Goal: Task Accomplishment & Management: Complete application form

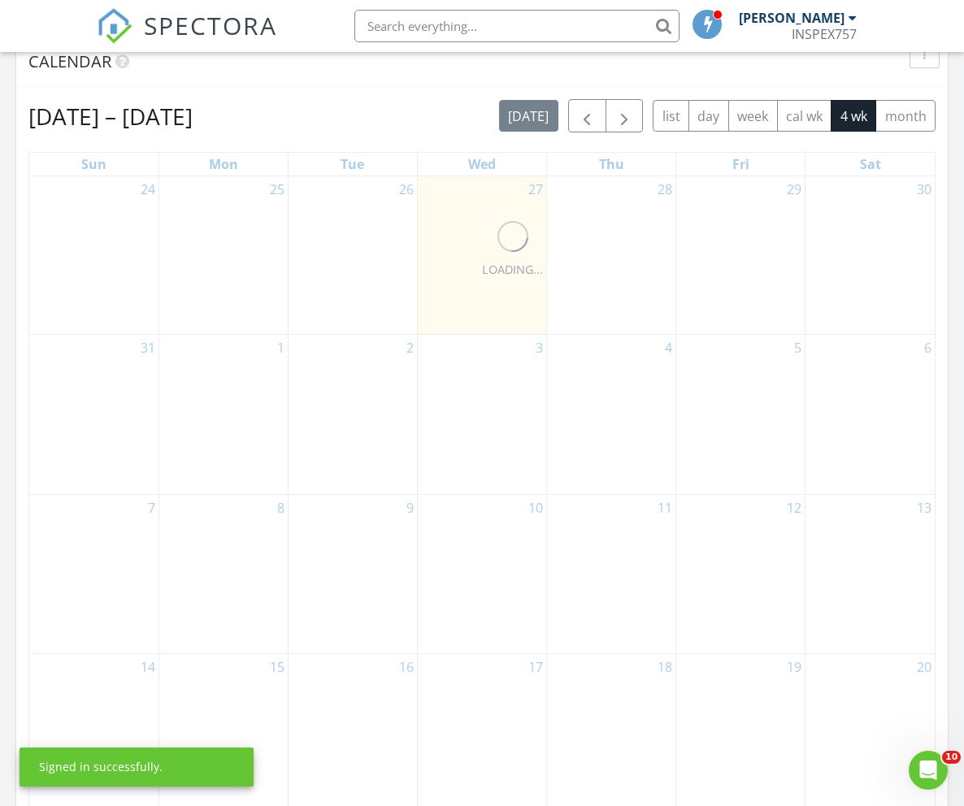
scroll to position [700, 0]
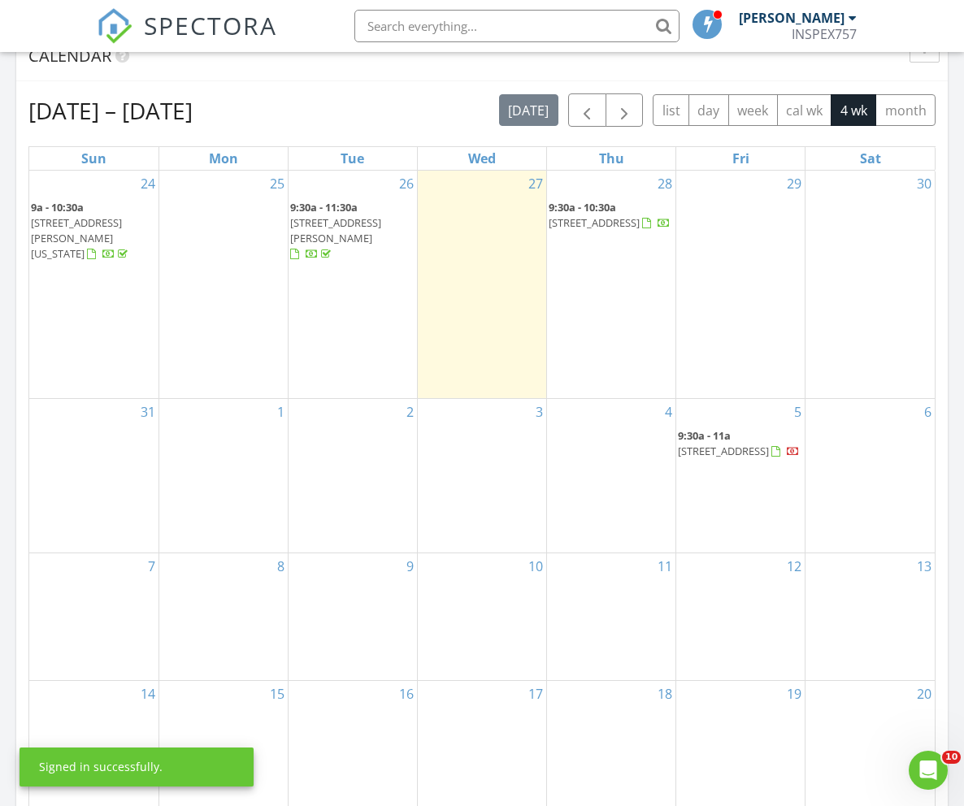
click at [735, 217] on div "29" at bounding box center [740, 285] width 128 height 228
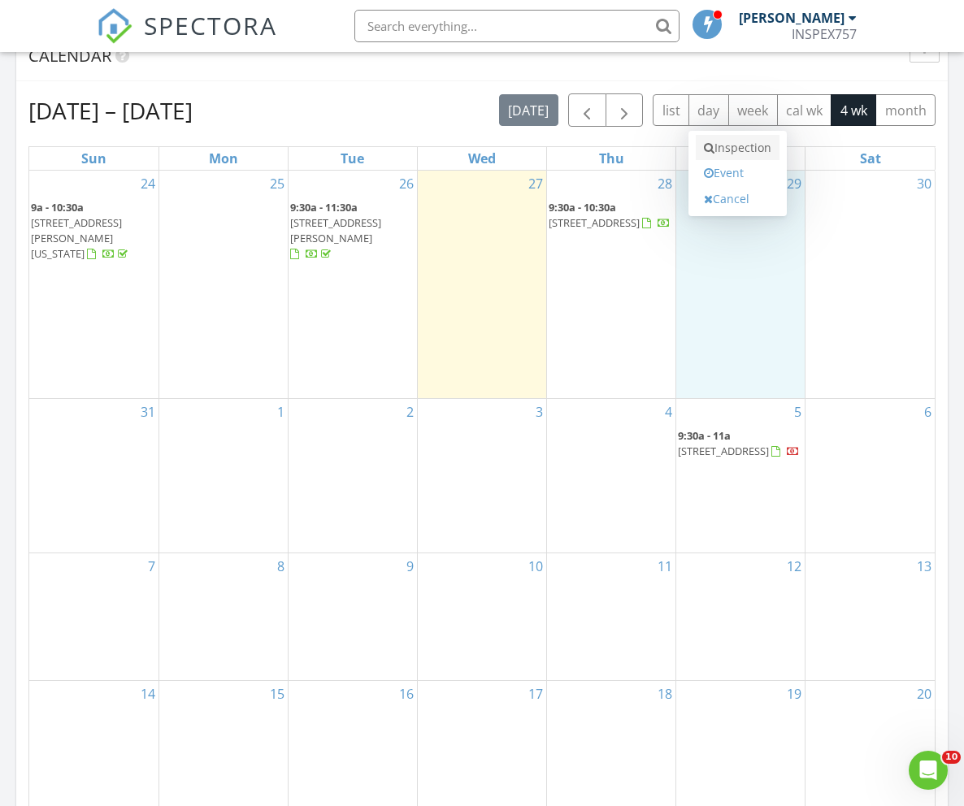
click at [742, 147] on link "Inspection" at bounding box center [738, 148] width 84 height 26
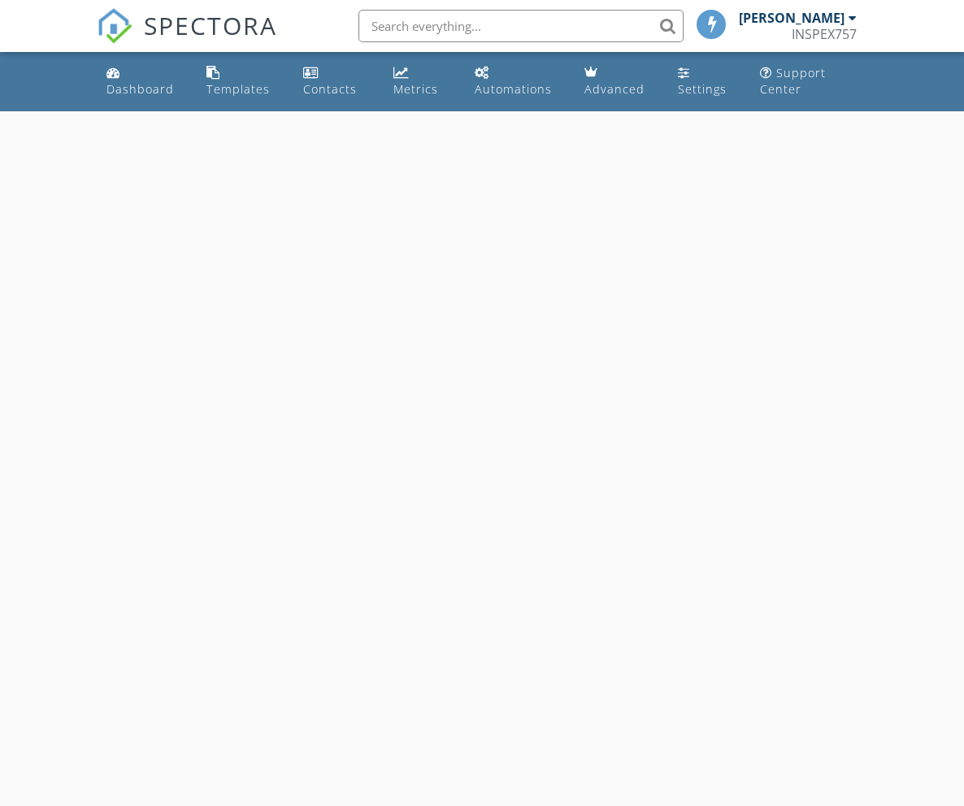
select select "7"
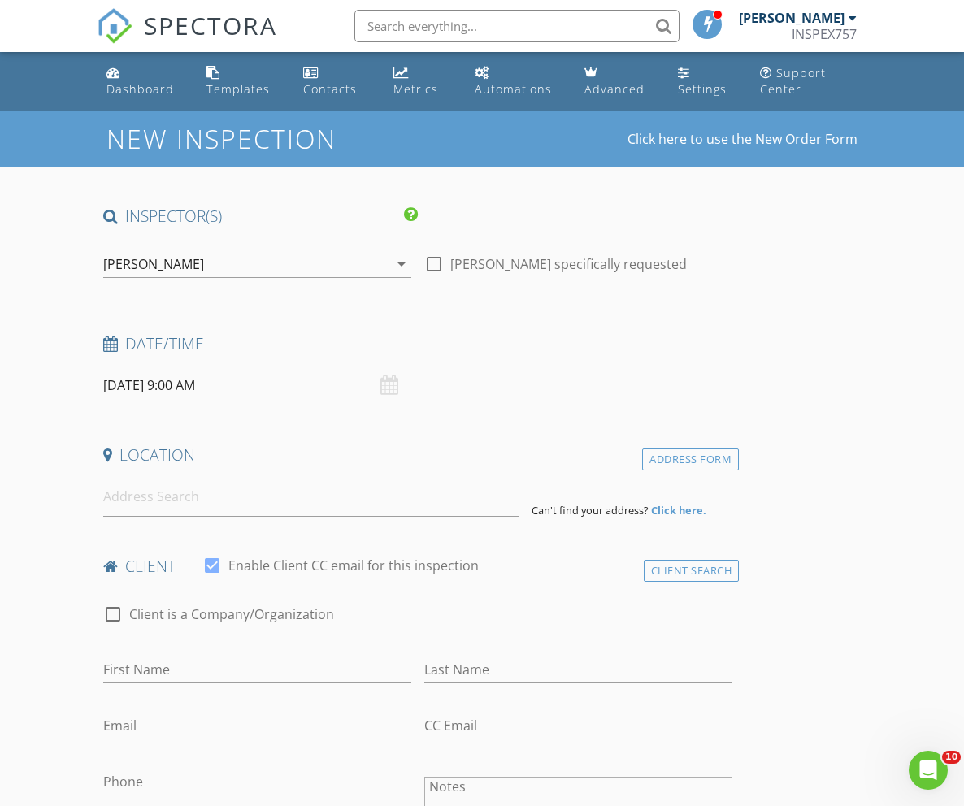
click at [224, 395] on input "08/29/2025 9:00 AM" at bounding box center [257, 386] width 308 height 40
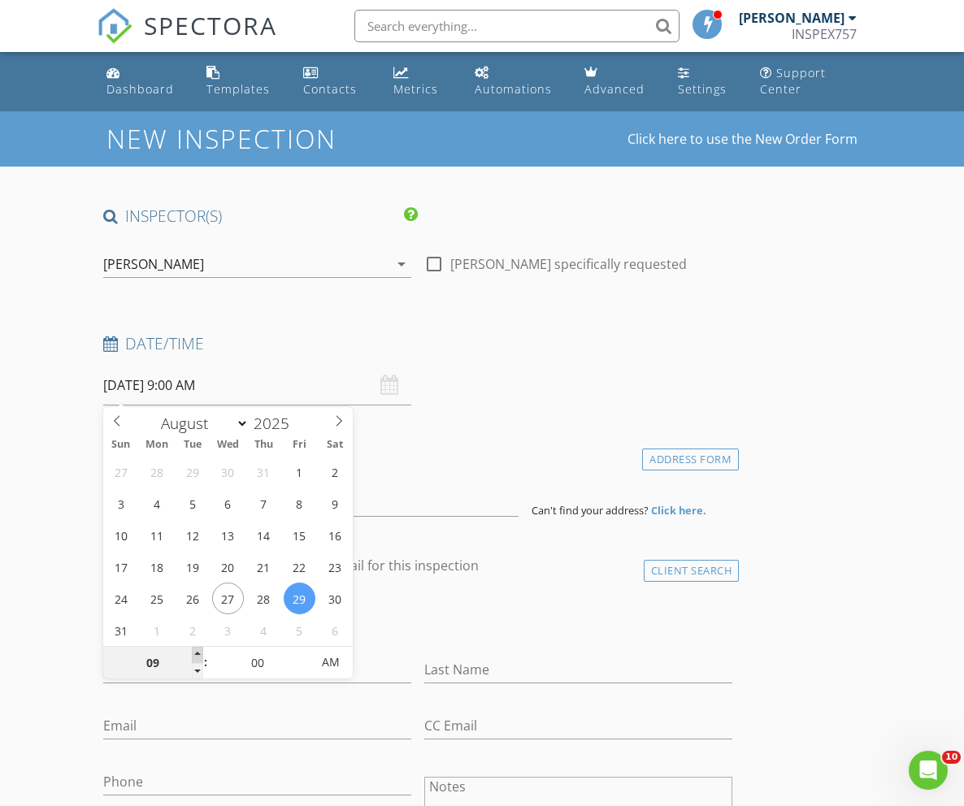
type input "10"
type input "08/29/2025 10:00 AM"
click at [195, 655] on span at bounding box center [197, 655] width 11 height 16
click at [430, 487] on input at bounding box center [310, 497] width 415 height 40
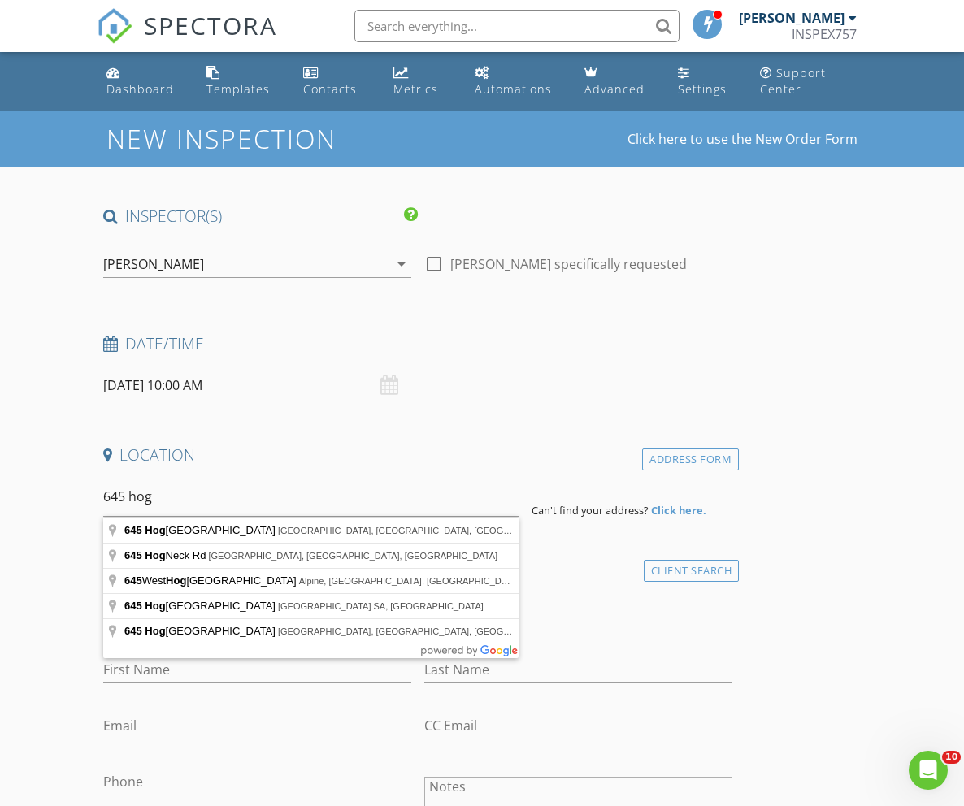
type input "645 Hog Island Road, Surry, VA, USA"
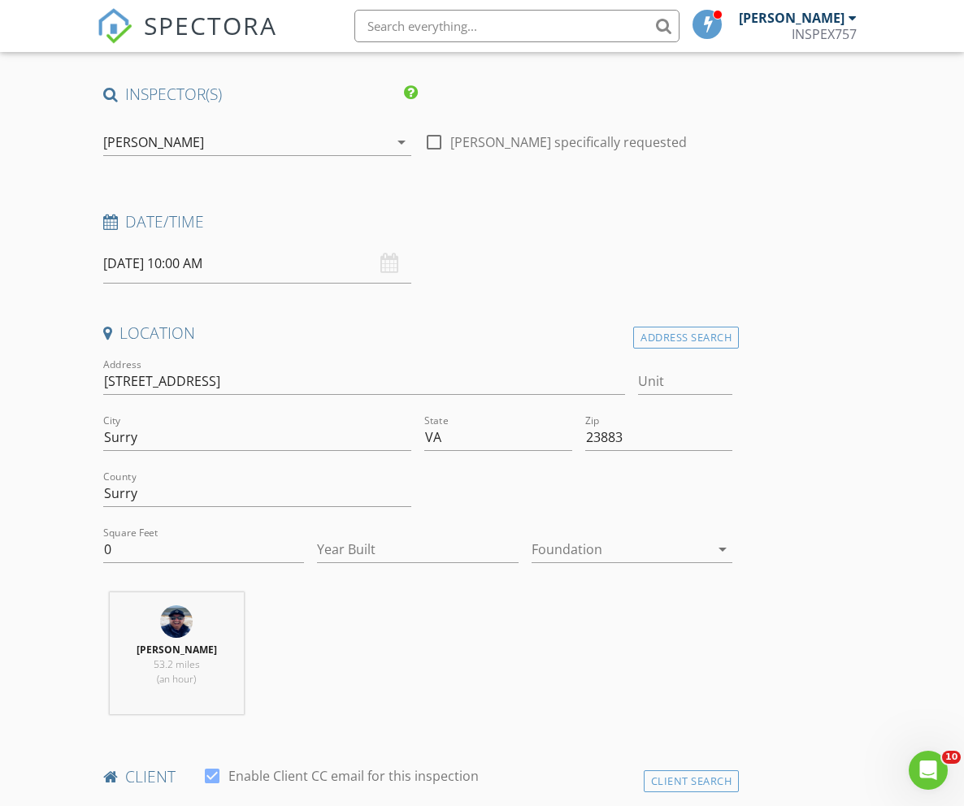
scroll to position [159, 0]
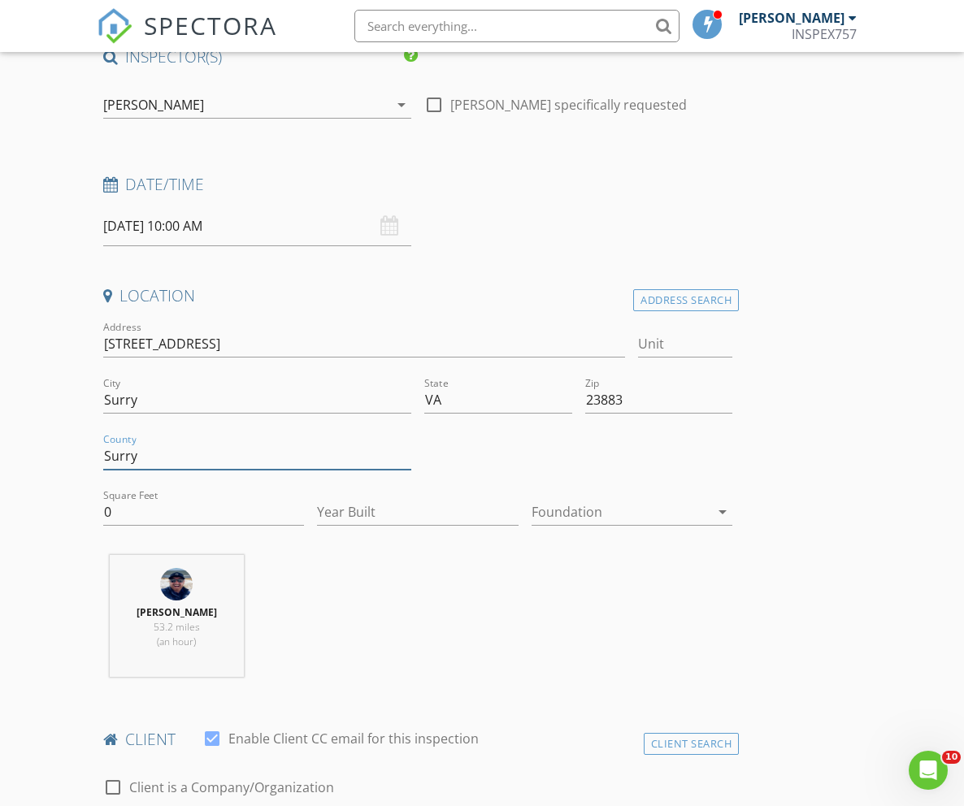
drag, startPoint x: 166, startPoint y: 454, endPoint x: 80, endPoint y: 454, distance: 85.4
drag, startPoint x: 124, startPoint y: 514, endPoint x: 62, endPoint y: 514, distance: 61.8
type input "2940"
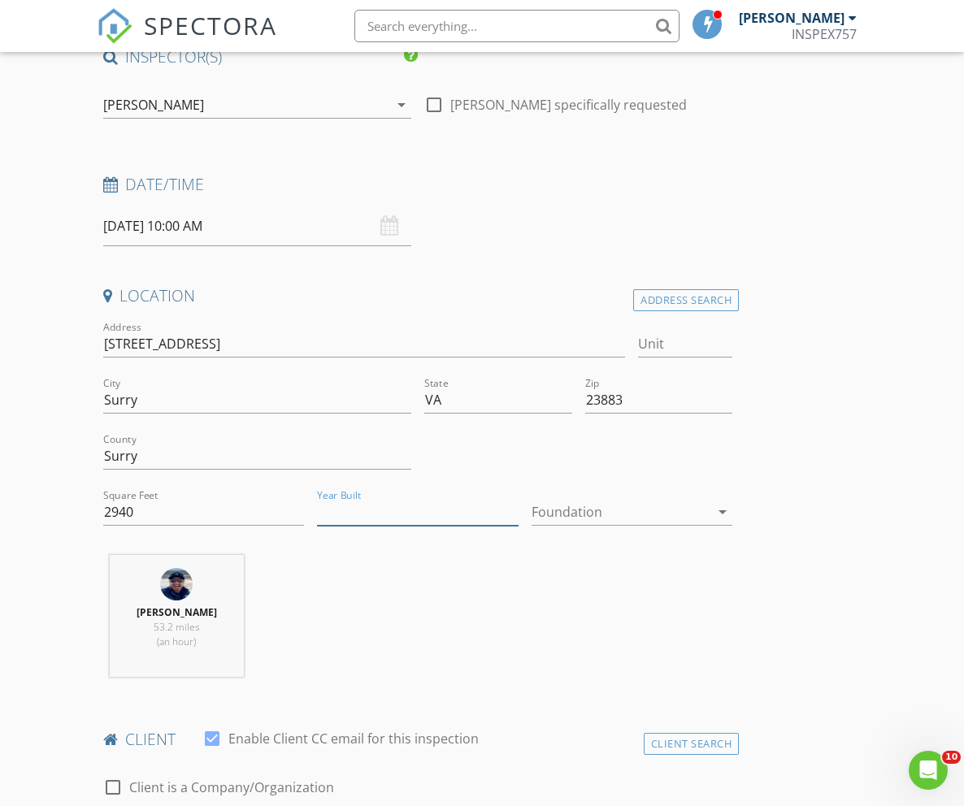
click at [361, 511] on input "Year Built" at bounding box center [418, 512] width 202 height 27
type input "2025"
click at [592, 504] on div at bounding box center [621, 512] width 179 height 26
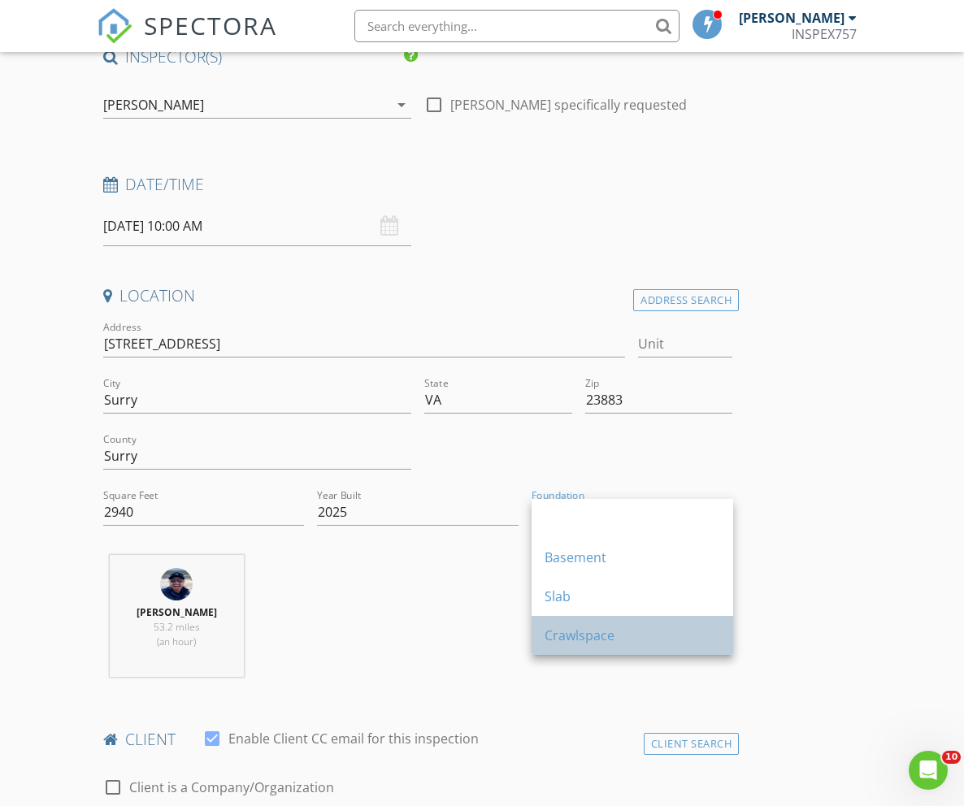
click at [569, 626] on div "Crawlspace" at bounding box center [633, 636] width 176 height 20
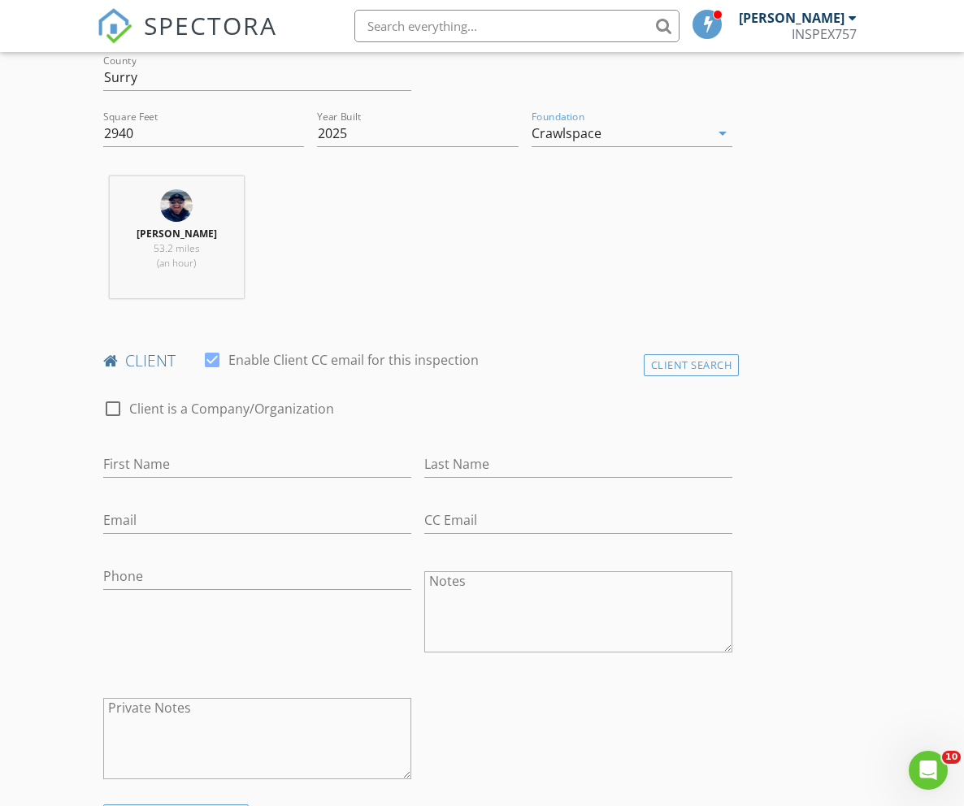
scroll to position [566, 0]
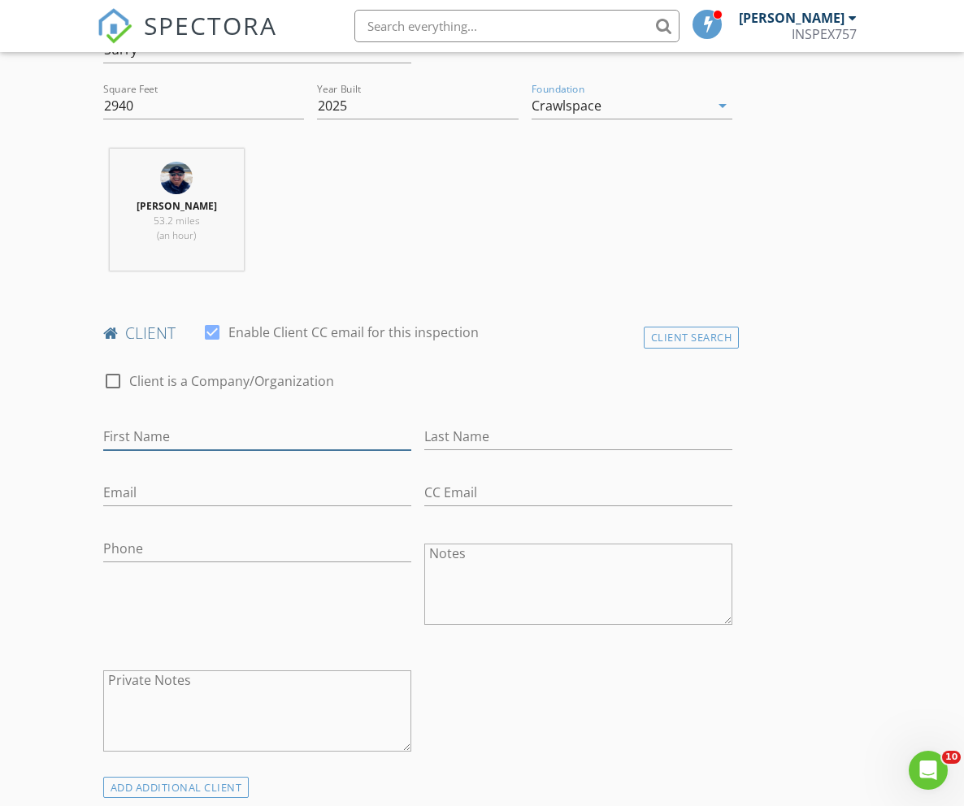
click at [208, 441] on input "First Name" at bounding box center [257, 437] width 308 height 27
type input "Rebecca and Amelio"
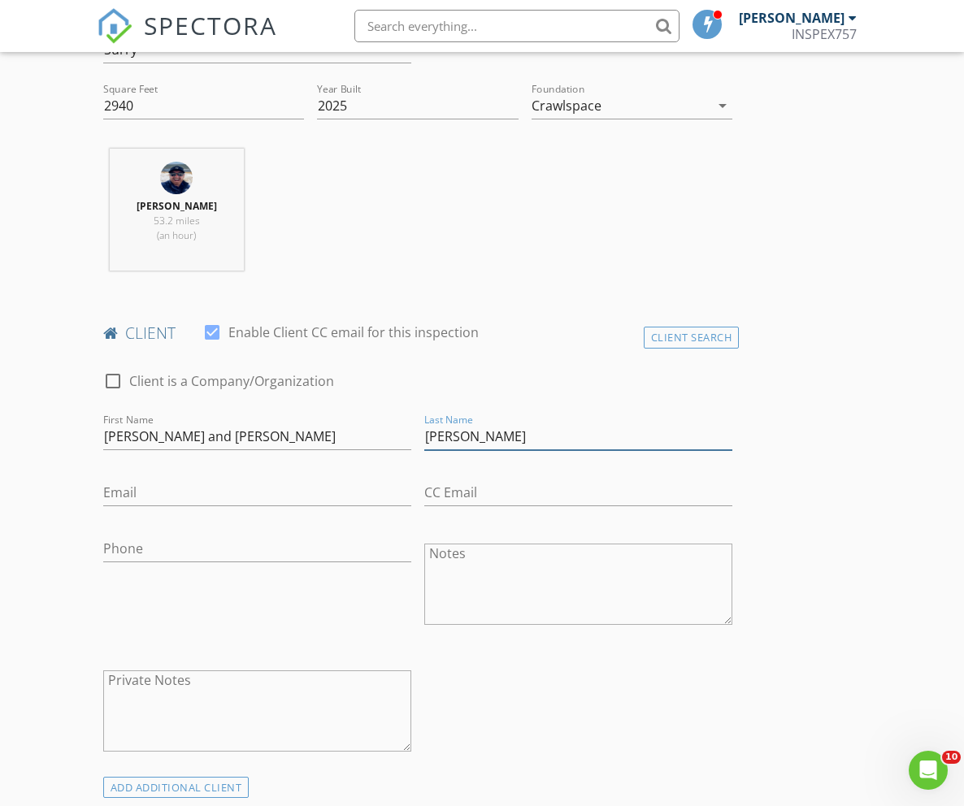
type input "Nunez"
click at [137, 490] on input "Email" at bounding box center [257, 493] width 308 height 27
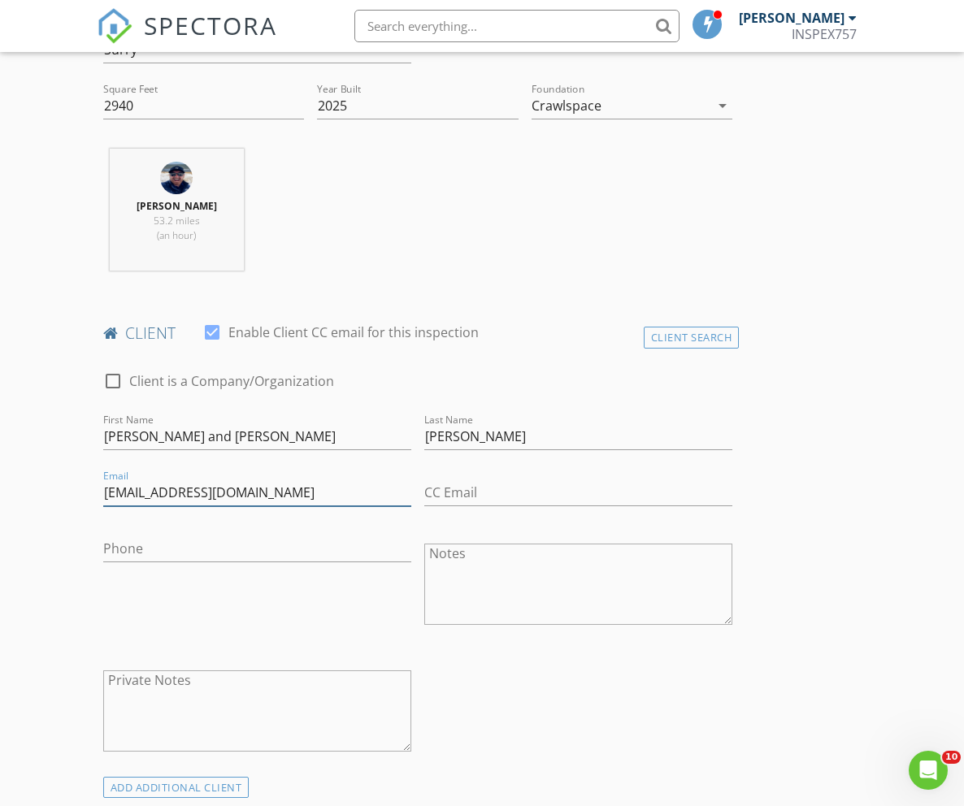
type input "rebeccatorheim@gmail.com"
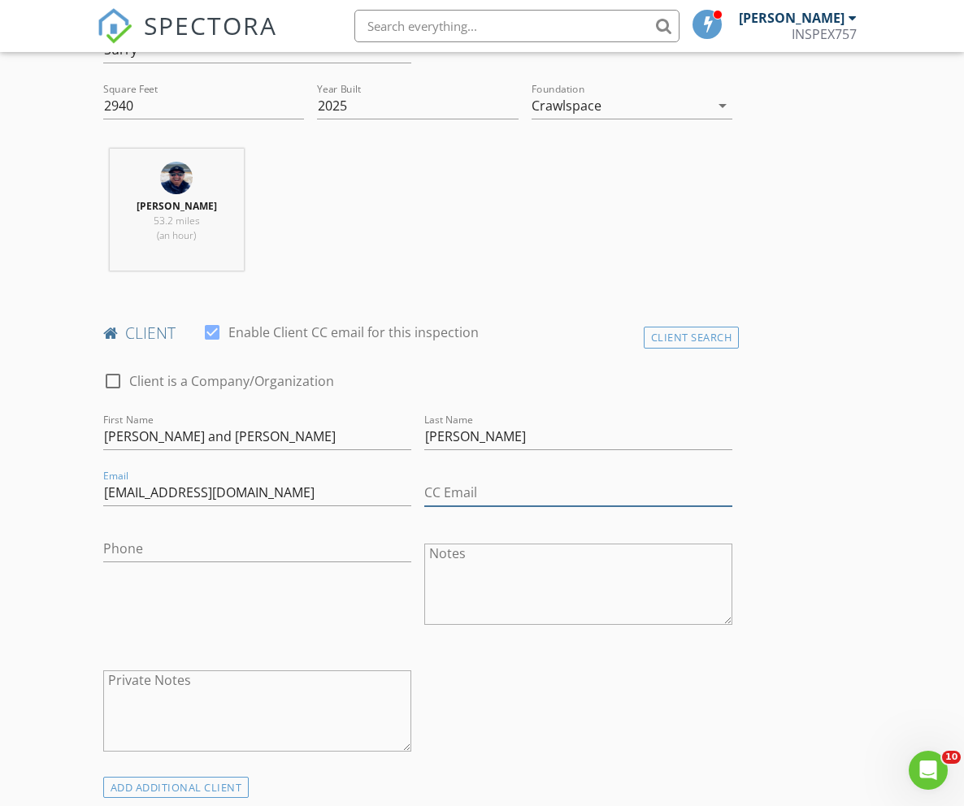
click at [469, 497] on input "CC Email" at bounding box center [578, 493] width 308 height 27
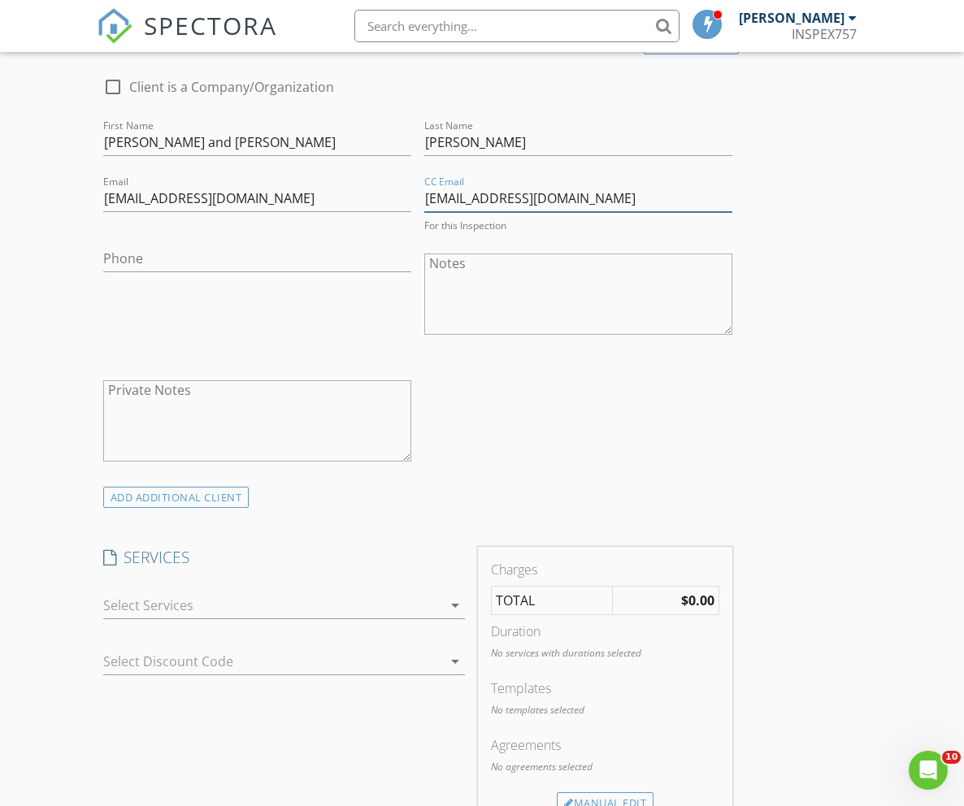
scroll to position [905, 0]
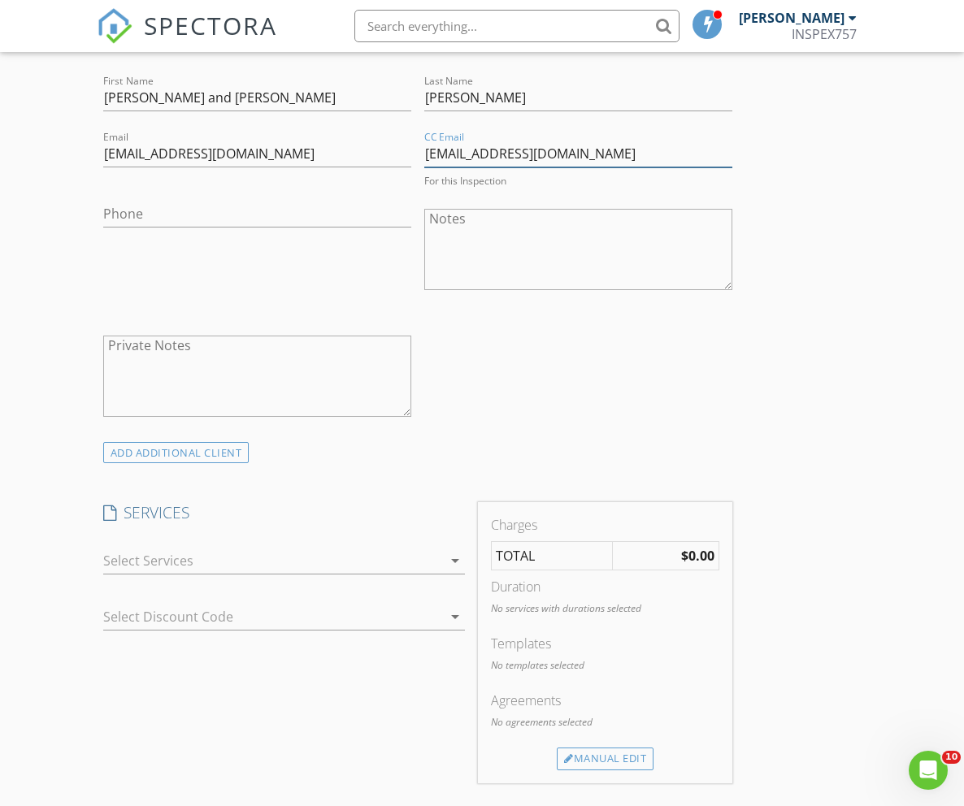
type input "amelionunez0@gmail.com"
click at [204, 548] on div at bounding box center [272, 561] width 339 height 26
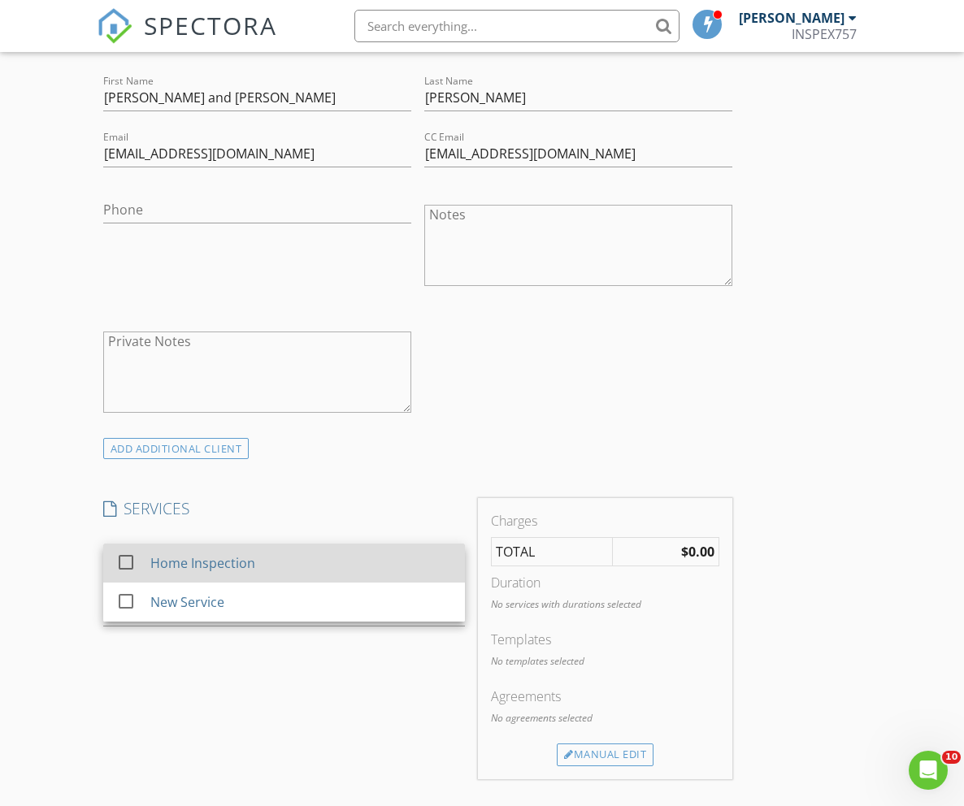
click at [200, 549] on div "Home Inspection" at bounding box center [301, 563] width 302 height 33
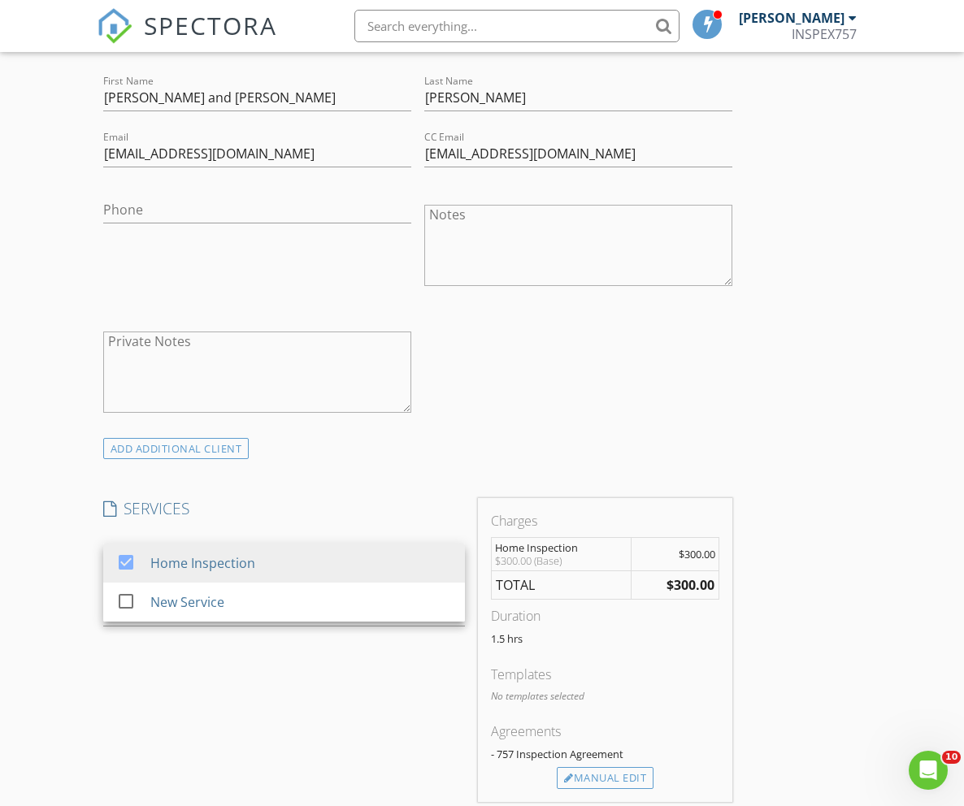
click at [359, 721] on div "SERVICES check_box Home Inspection check_box_outline_blank New Service Home Ins…" at bounding box center [284, 650] width 375 height 304
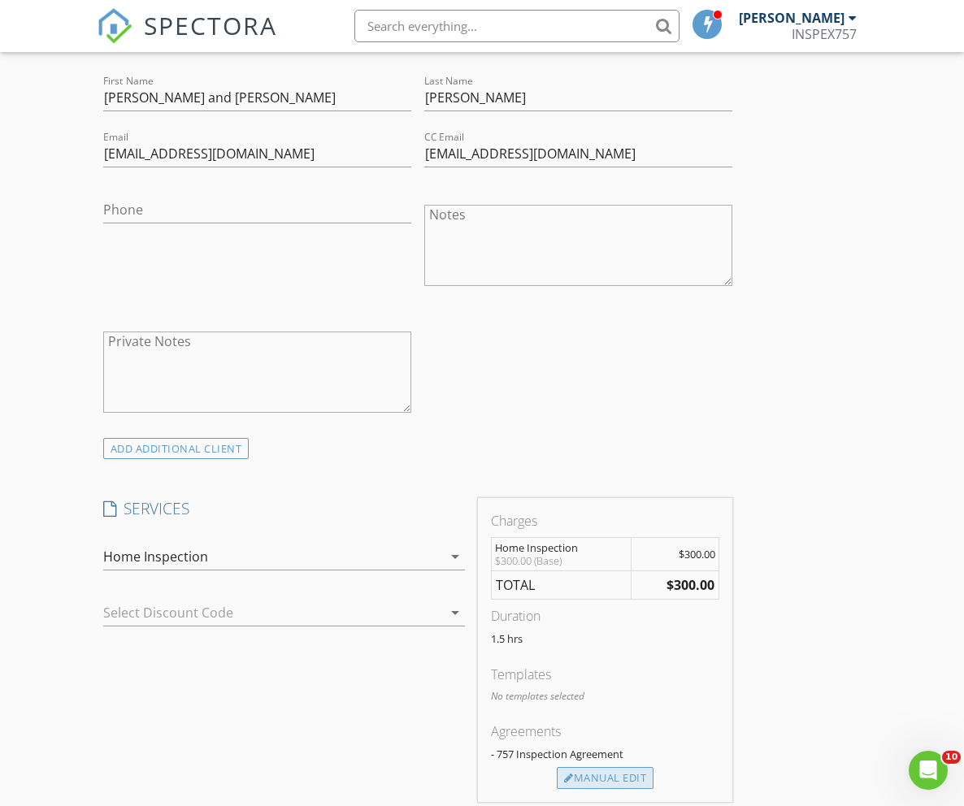
click at [590, 773] on div "Manual Edit" at bounding box center [605, 778] width 97 height 23
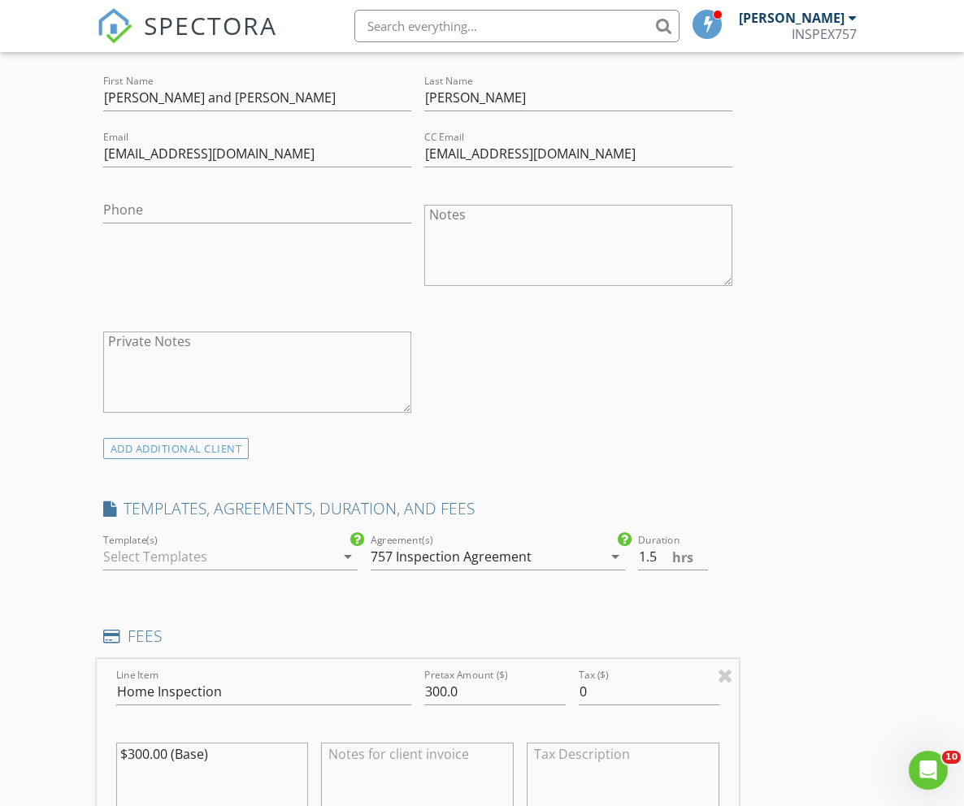
click at [239, 549] on div at bounding box center [219, 557] width 232 height 26
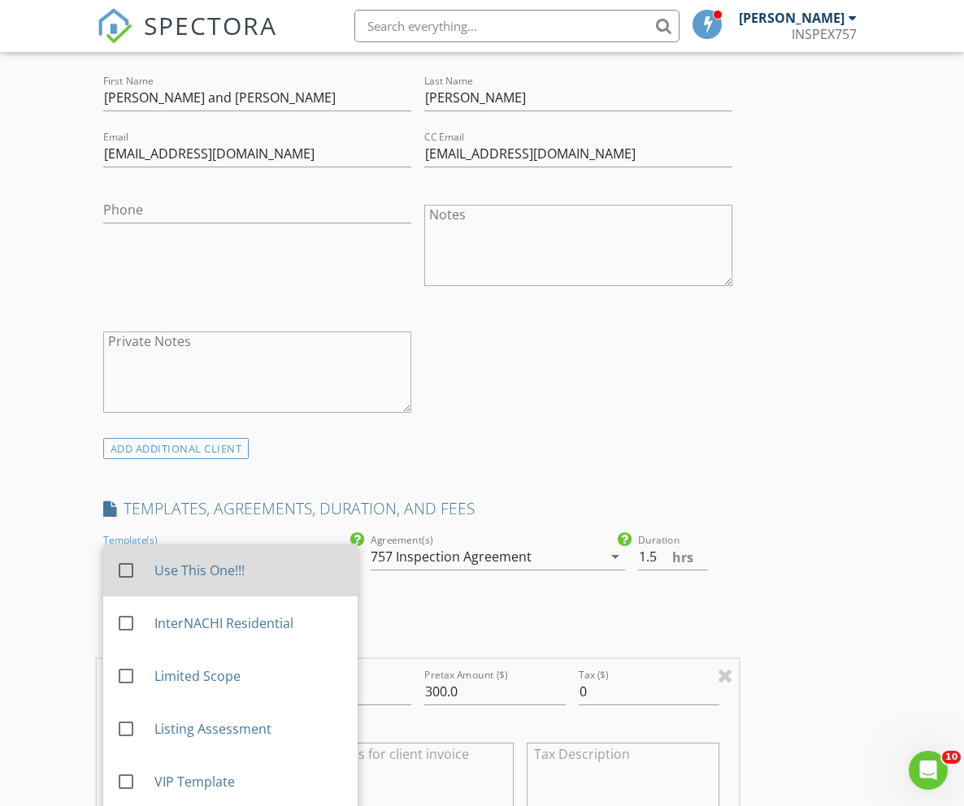
click at [192, 574] on div "Use This One!!!" at bounding box center [249, 571] width 190 height 20
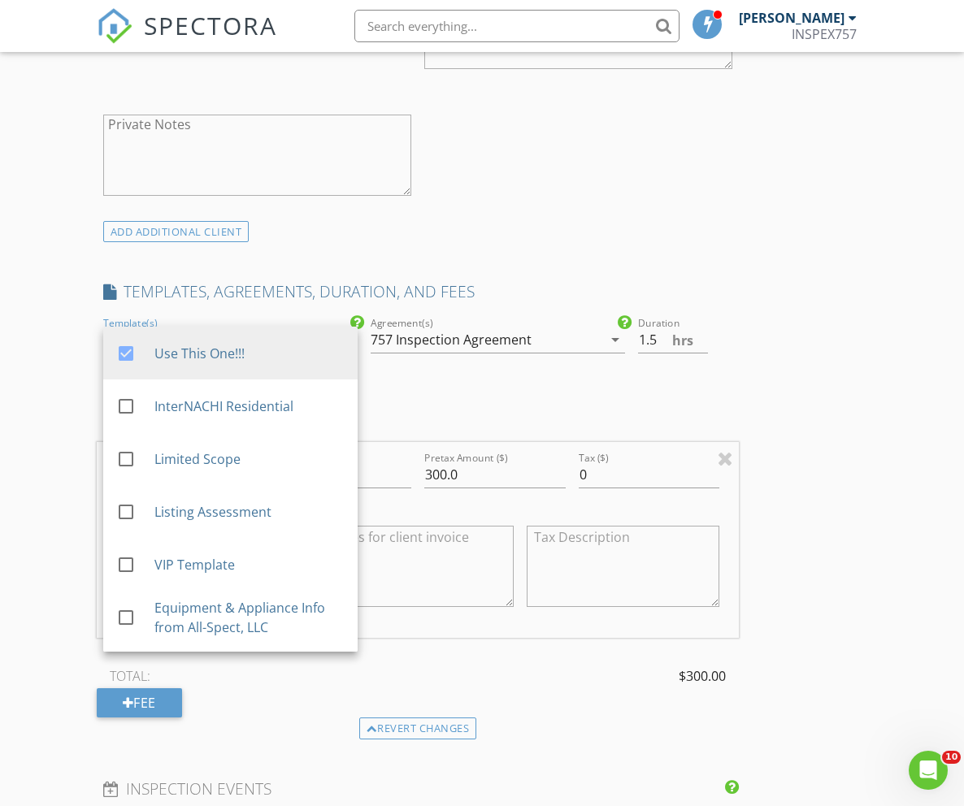
scroll to position [1235, 0]
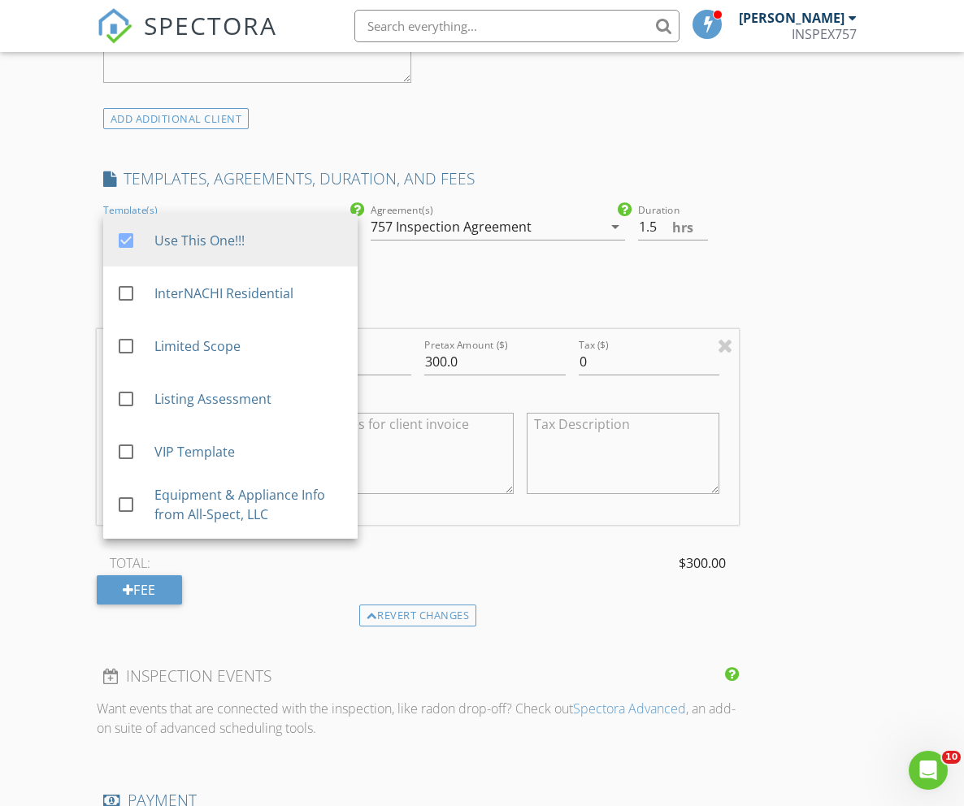
click at [415, 299] on h4 "FEES" at bounding box center [418, 306] width 630 height 21
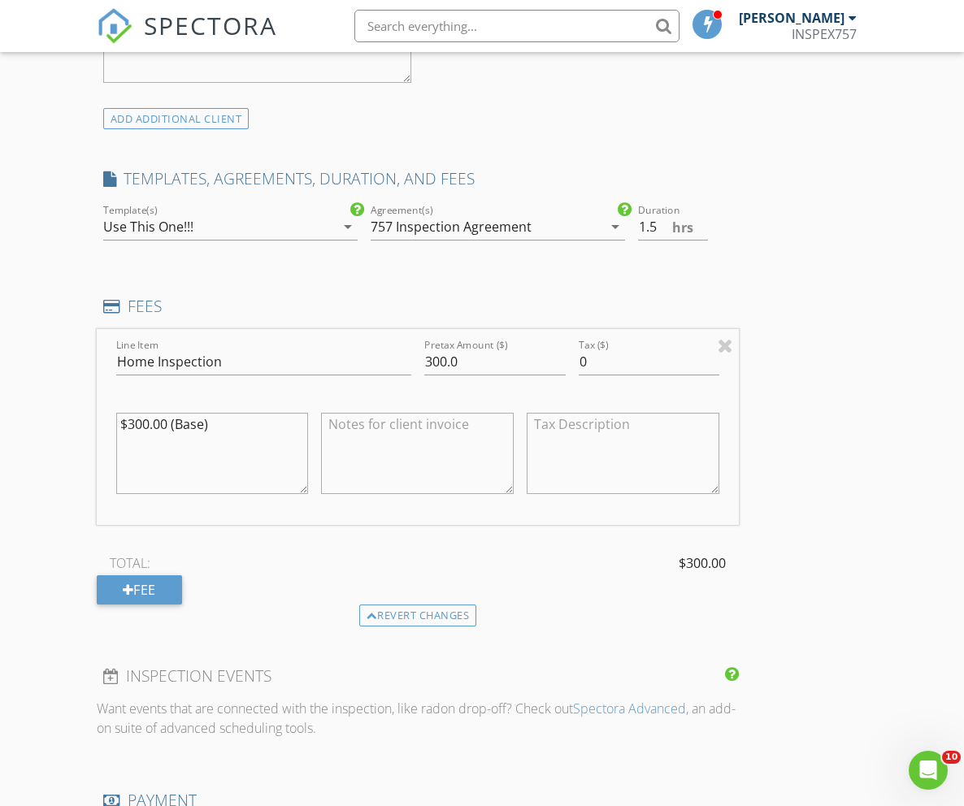
drag, startPoint x: 228, startPoint y: 421, endPoint x: 19, endPoint y: 421, distance: 209.7
click at [19, 421] on div "New Inspection Click here to use the New Order Form INSPECTOR(S) check_box Greg…" at bounding box center [482, 392] width 964 height 3030
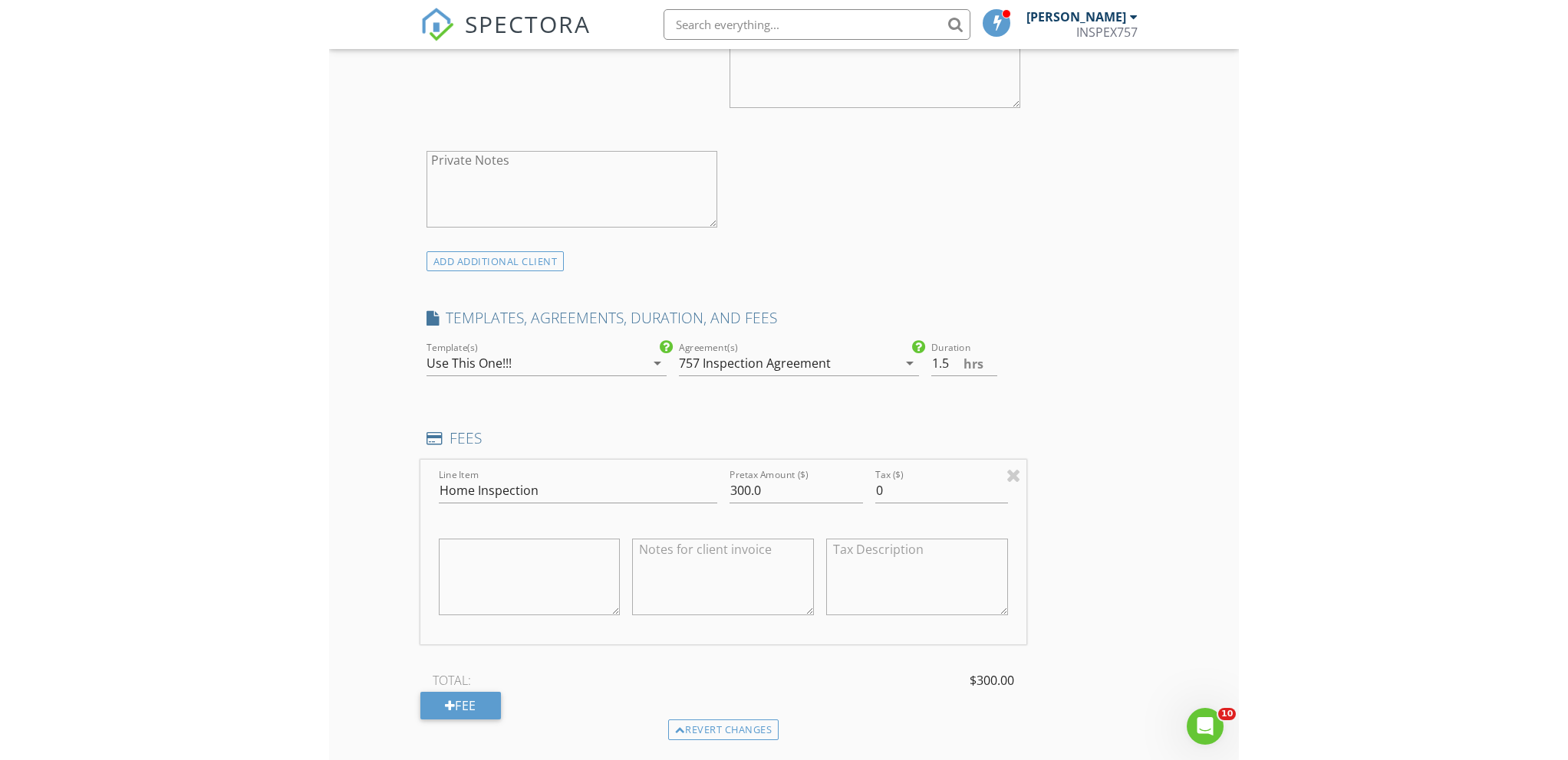
scroll to position [1018, 0]
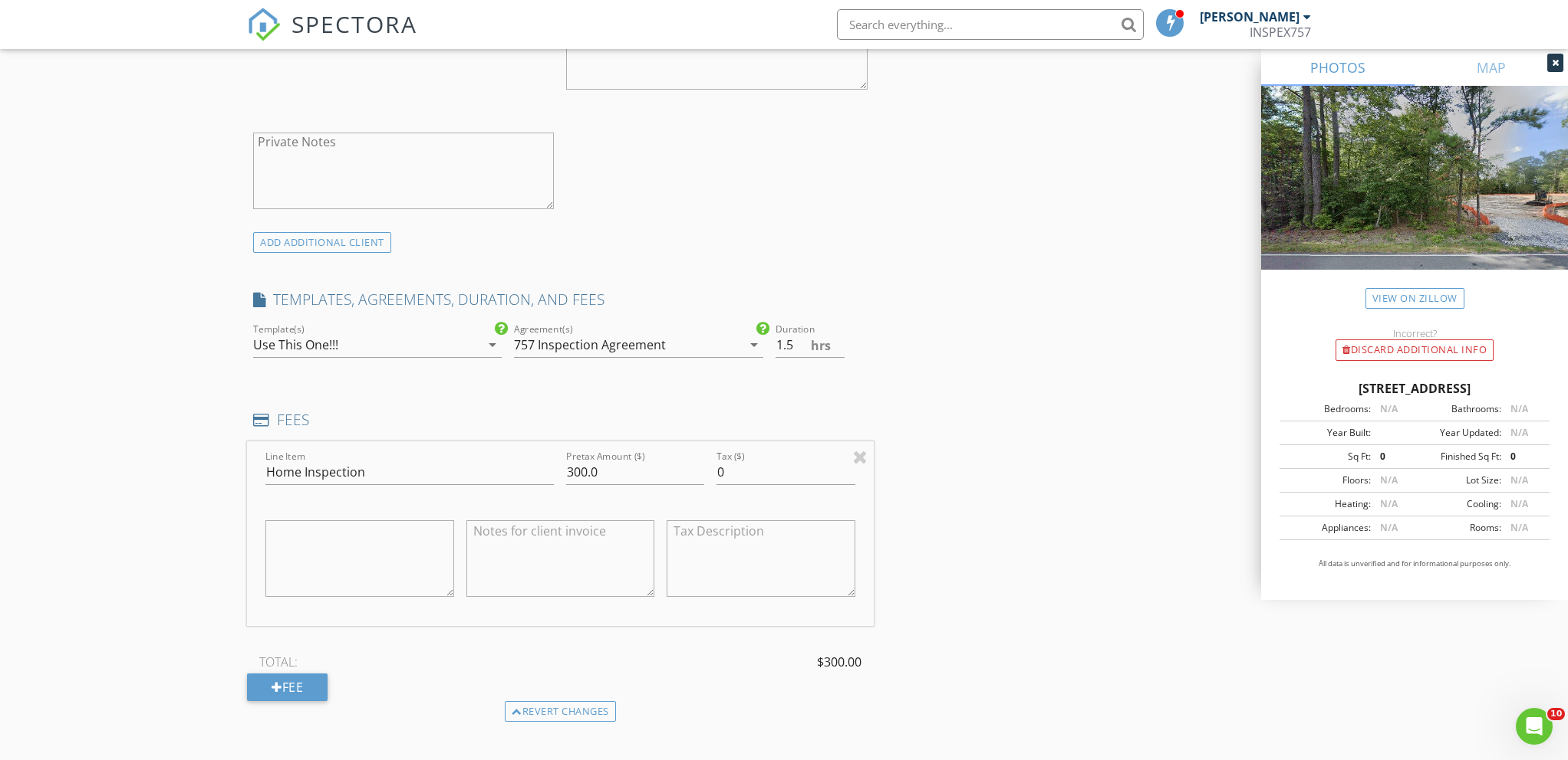
drag, startPoint x: 1542, startPoint y: 381, endPoint x: 1300, endPoint y: 392, distance: 242.2
click at [909, 392] on div "645 Hog Island Rd, Surry VA 23883" at bounding box center [1414, 388] width 270 height 19
copy div "645 Hog Island Rd, Surry VA 23883"
click at [584, 552] on textarea at bounding box center [560, 558] width 189 height 76
paste textarea "645 Hog Island Rd, Surry VA 23883"
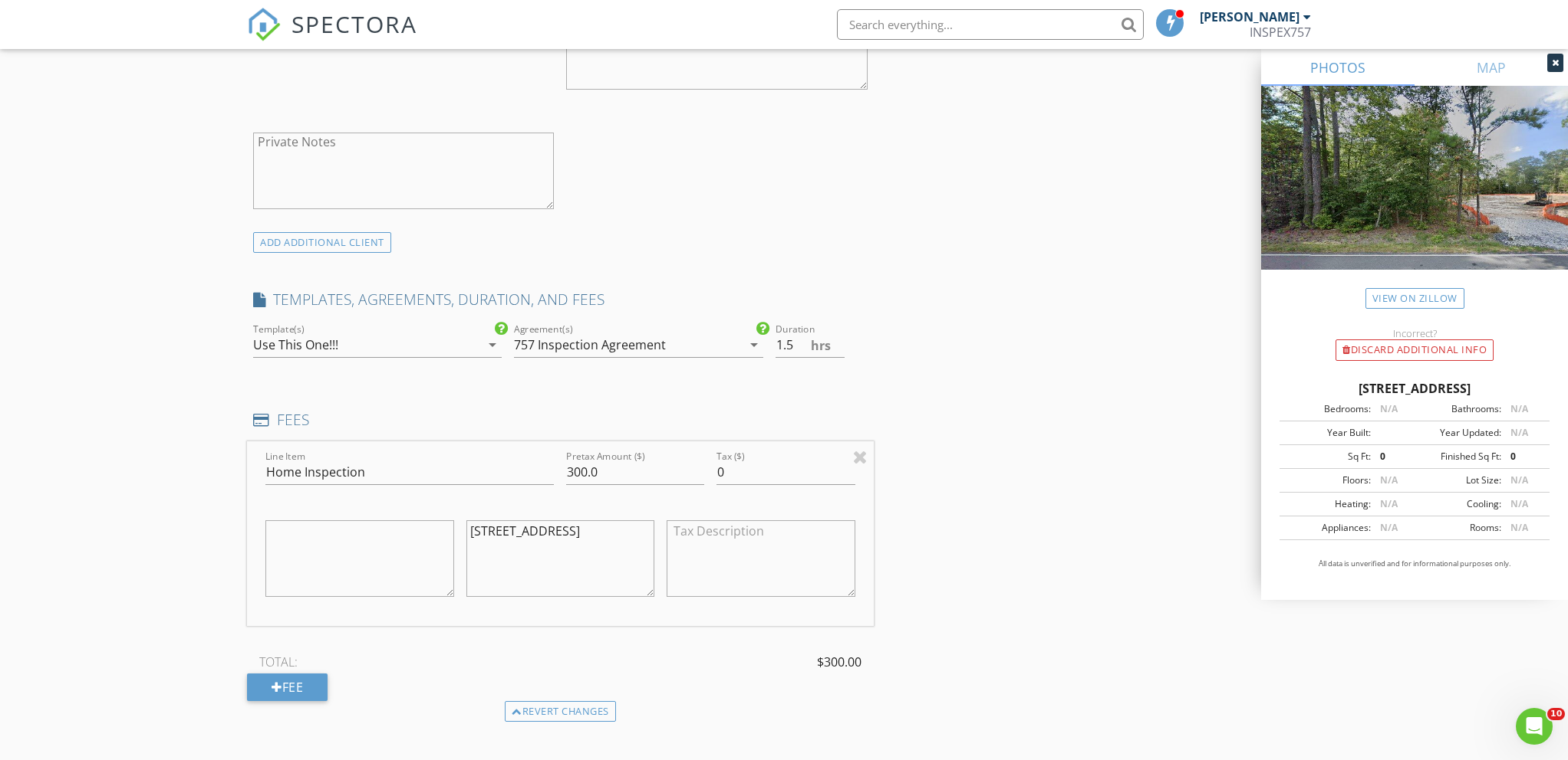
type textarea "645 Hog Island Rd, Surry VA 23883"
drag, startPoint x: 615, startPoint y: 466, endPoint x: 458, endPoint y: 466, distance: 157.0
click at [458, 466] on div "Line Item Home Inspection Pretax Amount ($) 300.0 Tax ($) 0 645 Hog Island Rd, …" at bounding box center [560, 534] width 626 height 185
type input "595"
click at [869, 360] on div "Duration 1.5 hrs" at bounding box center [821, 347] width 105 height 53
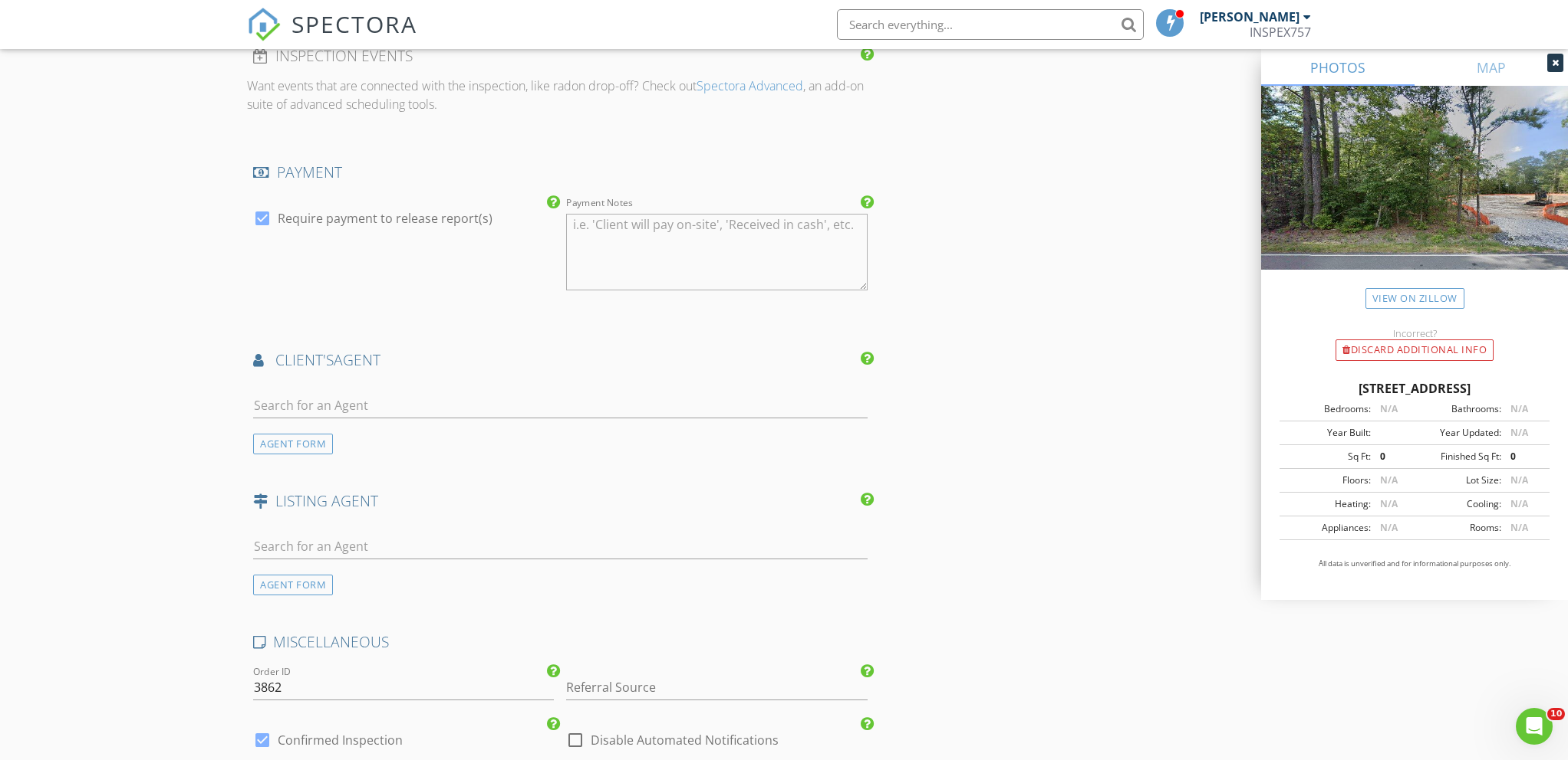
scroll to position [1845, 0]
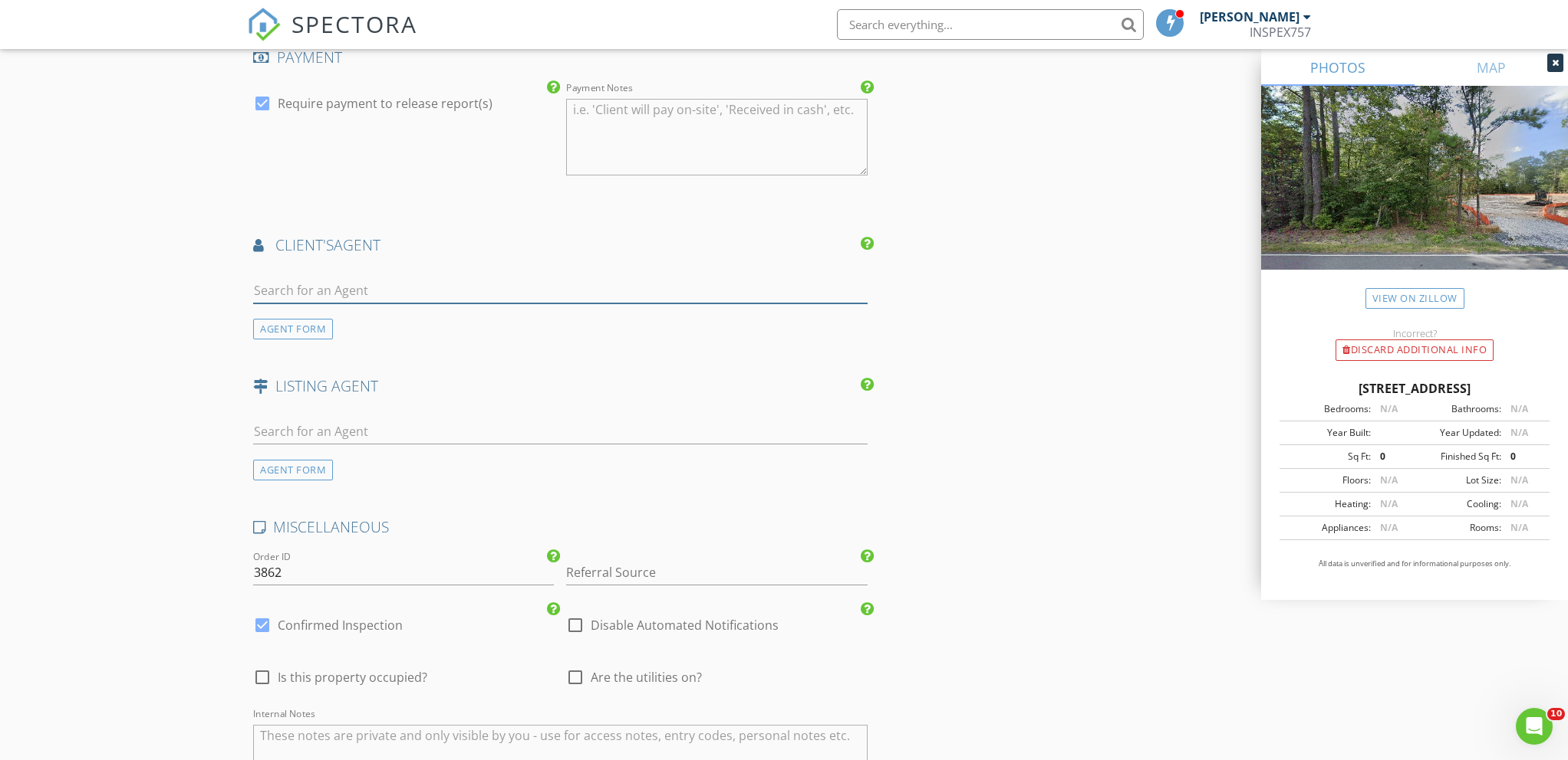
click at [400, 294] on input "text" at bounding box center [559, 290] width 614 height 25
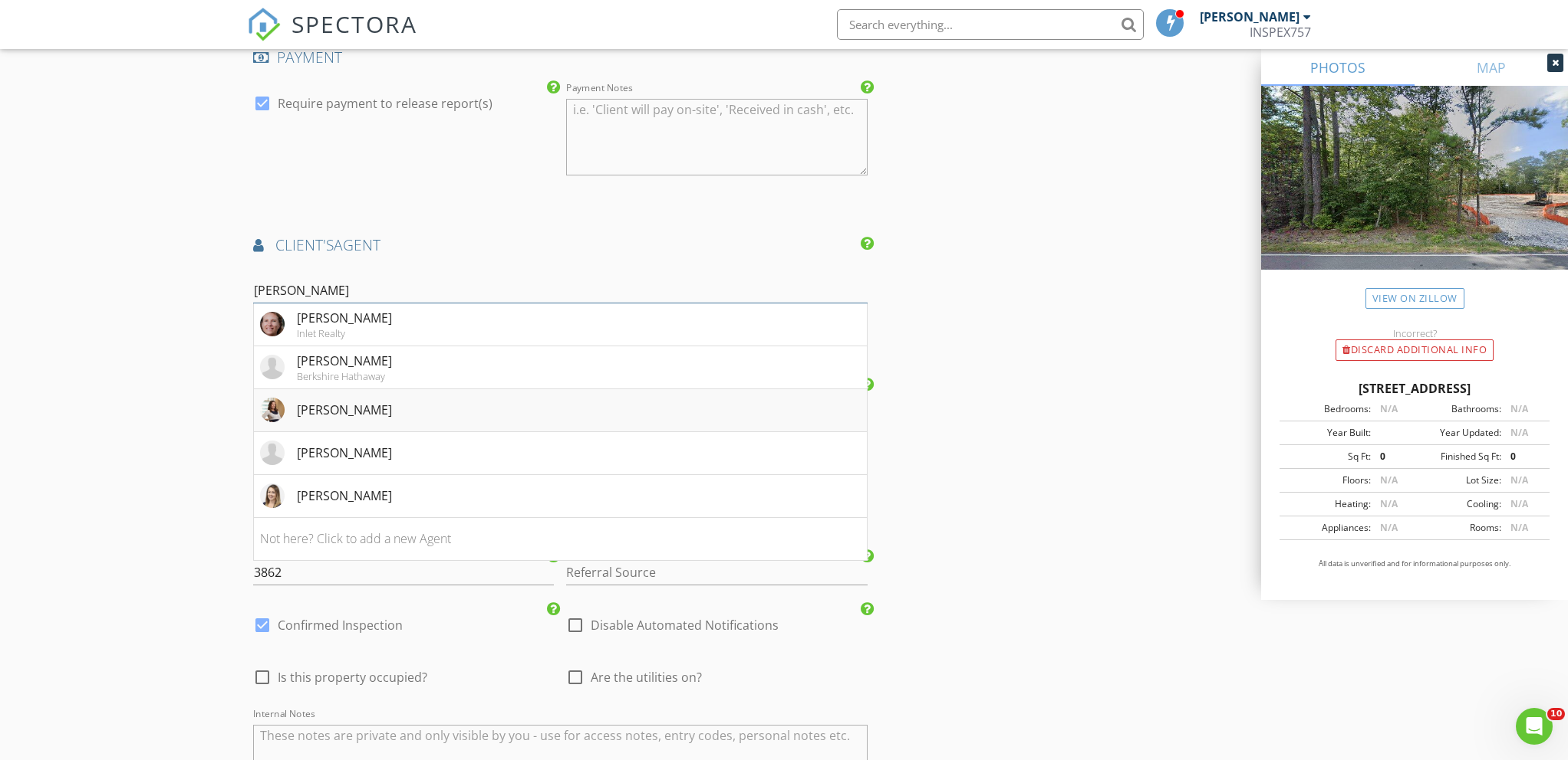
type input "Jennifer"
click at [356, 412] on div "Jennifer Jordan" at bounding box center [344, 410] width 95 height 19
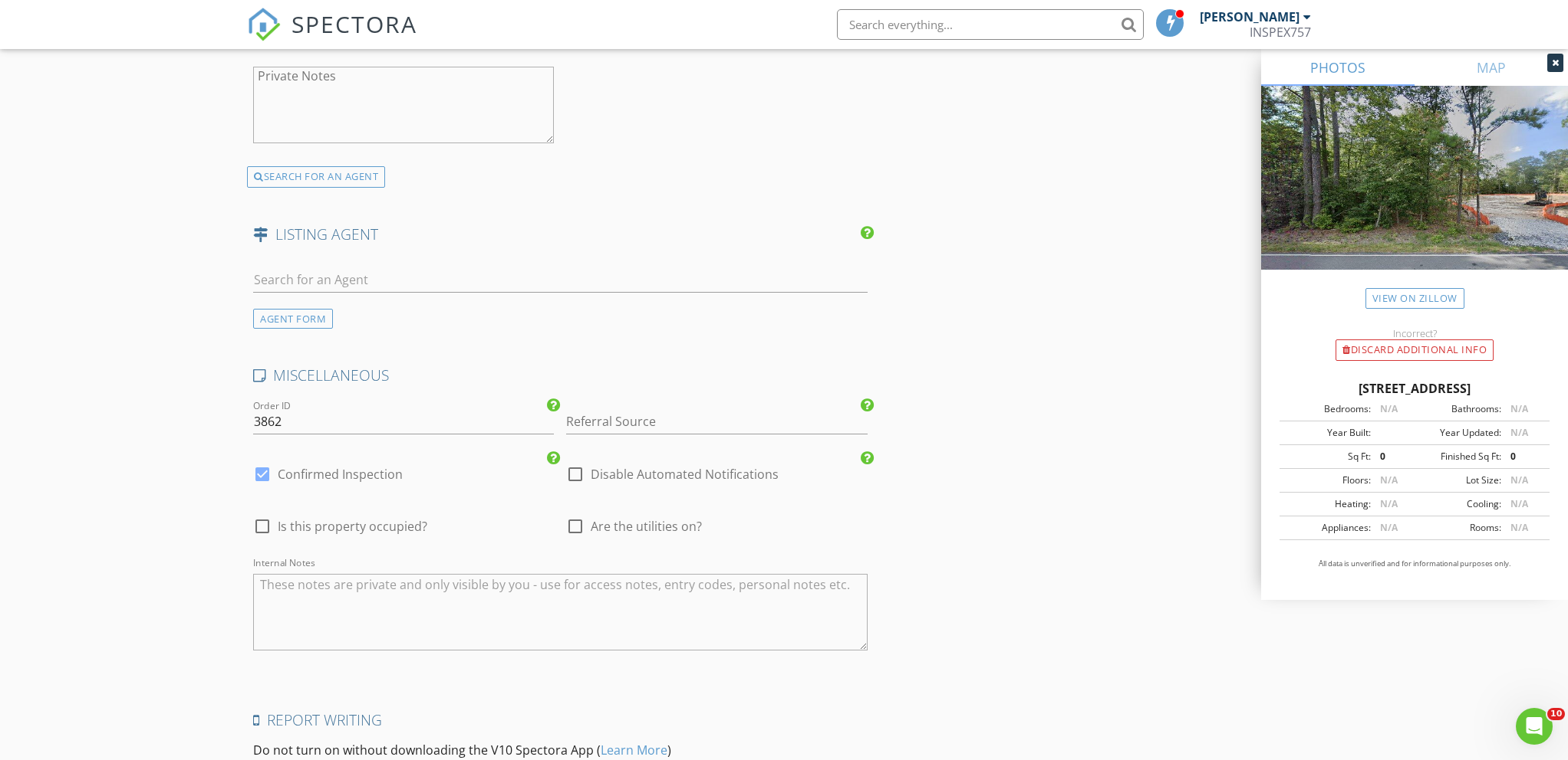
scroll to position [2351, 0]
click at [598, 423] on input "Referral Source" at bounding box center [716, 417] width 301 height 25
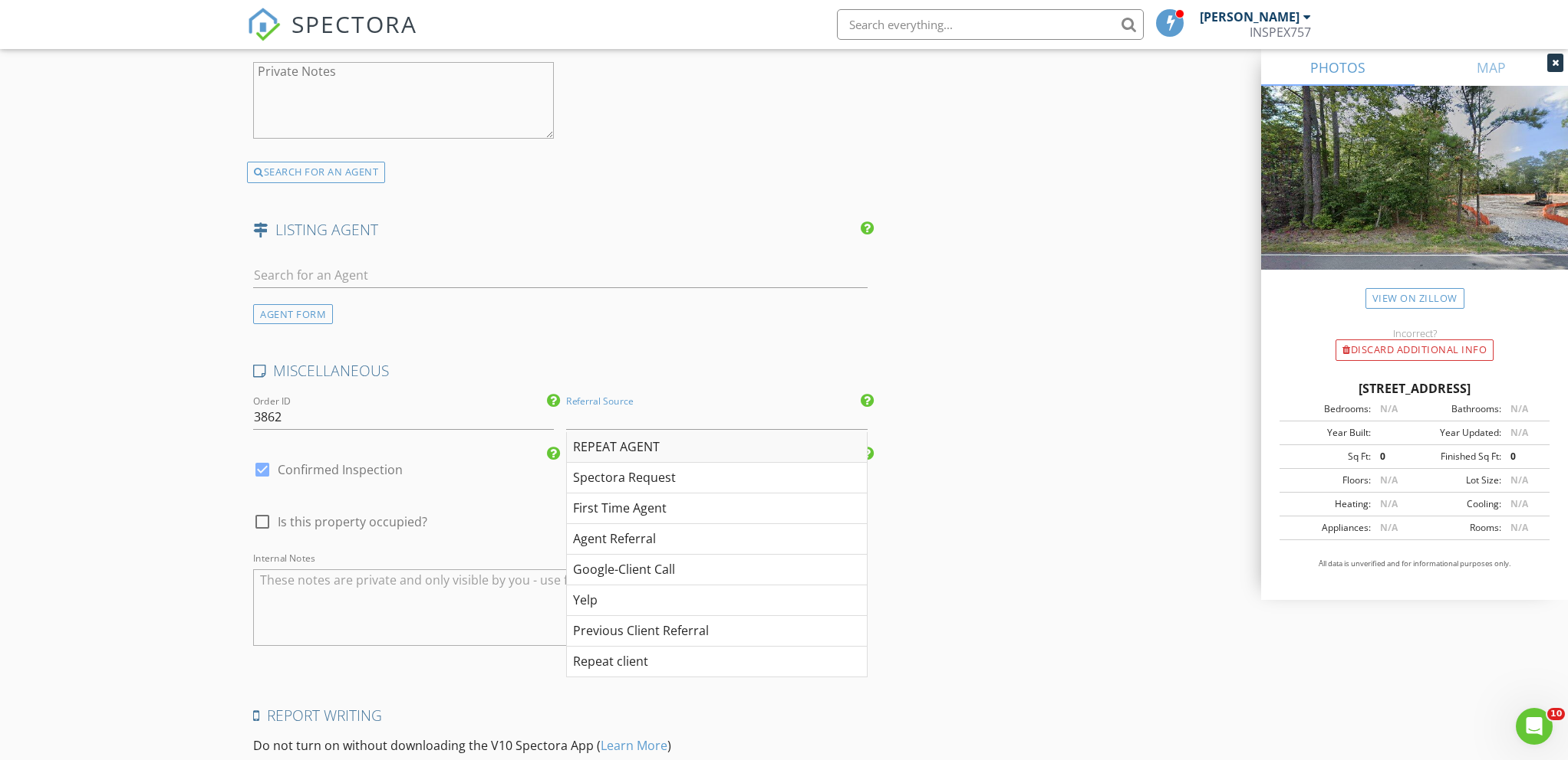
click at [597, 440] on div "REPEAT AGENT" at bounding box center [716, 447] width 299 height 31
type input "REPEAT AGENT"
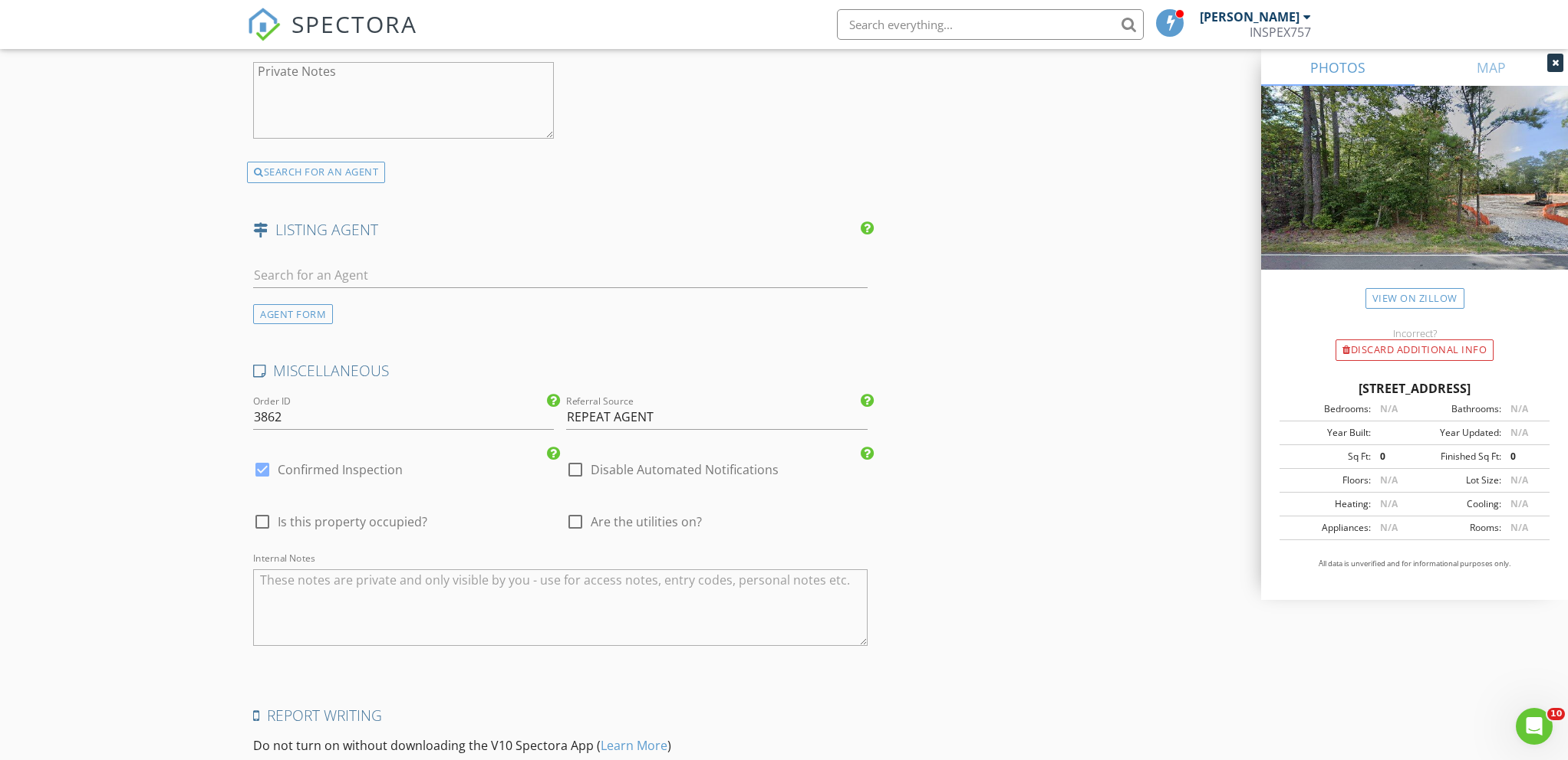
click at [584, 519] on div at bounding box center [575, 522] width 26 height 26
checkbox input "true"
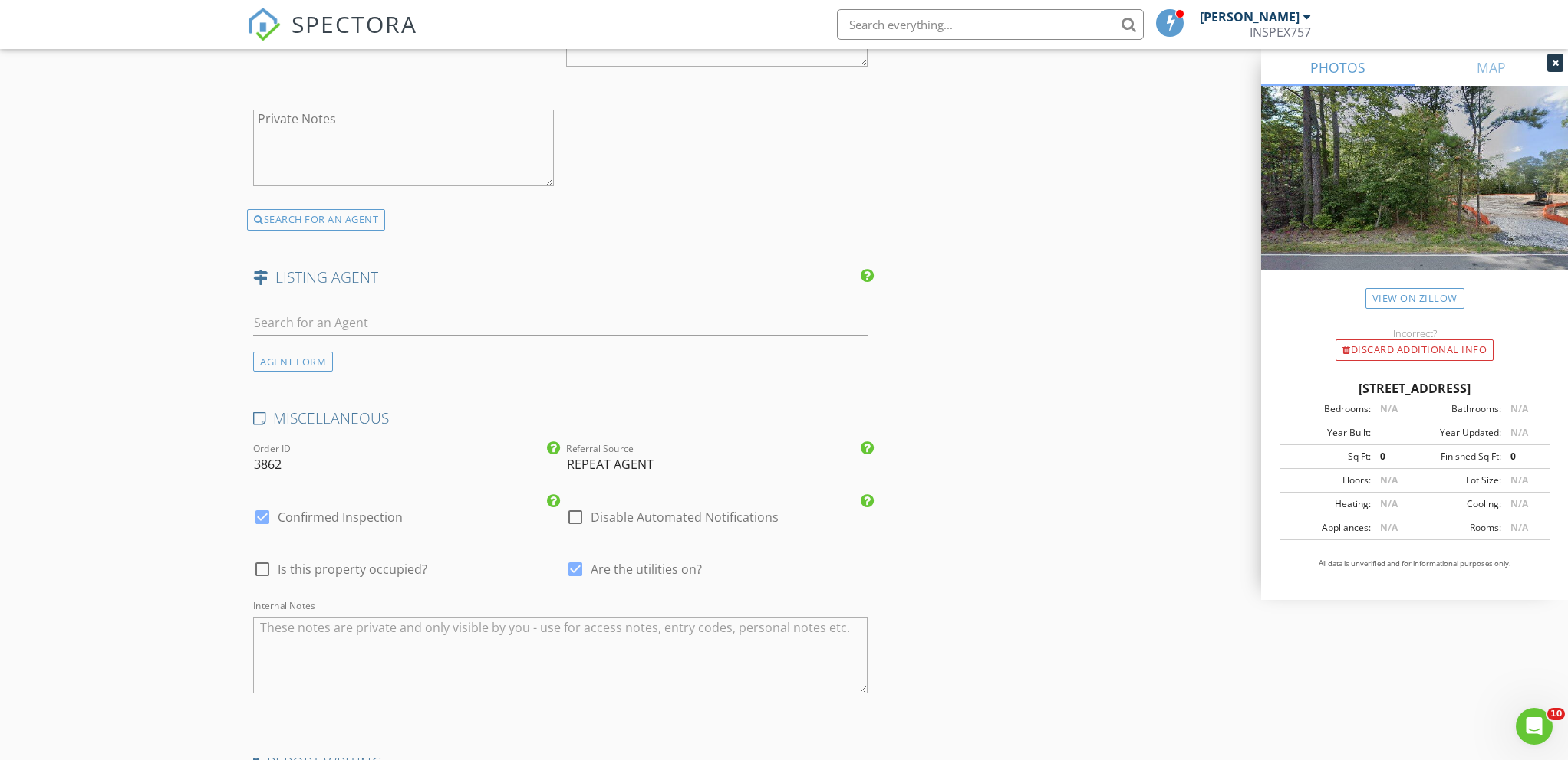
scroll to position [2536, 0]
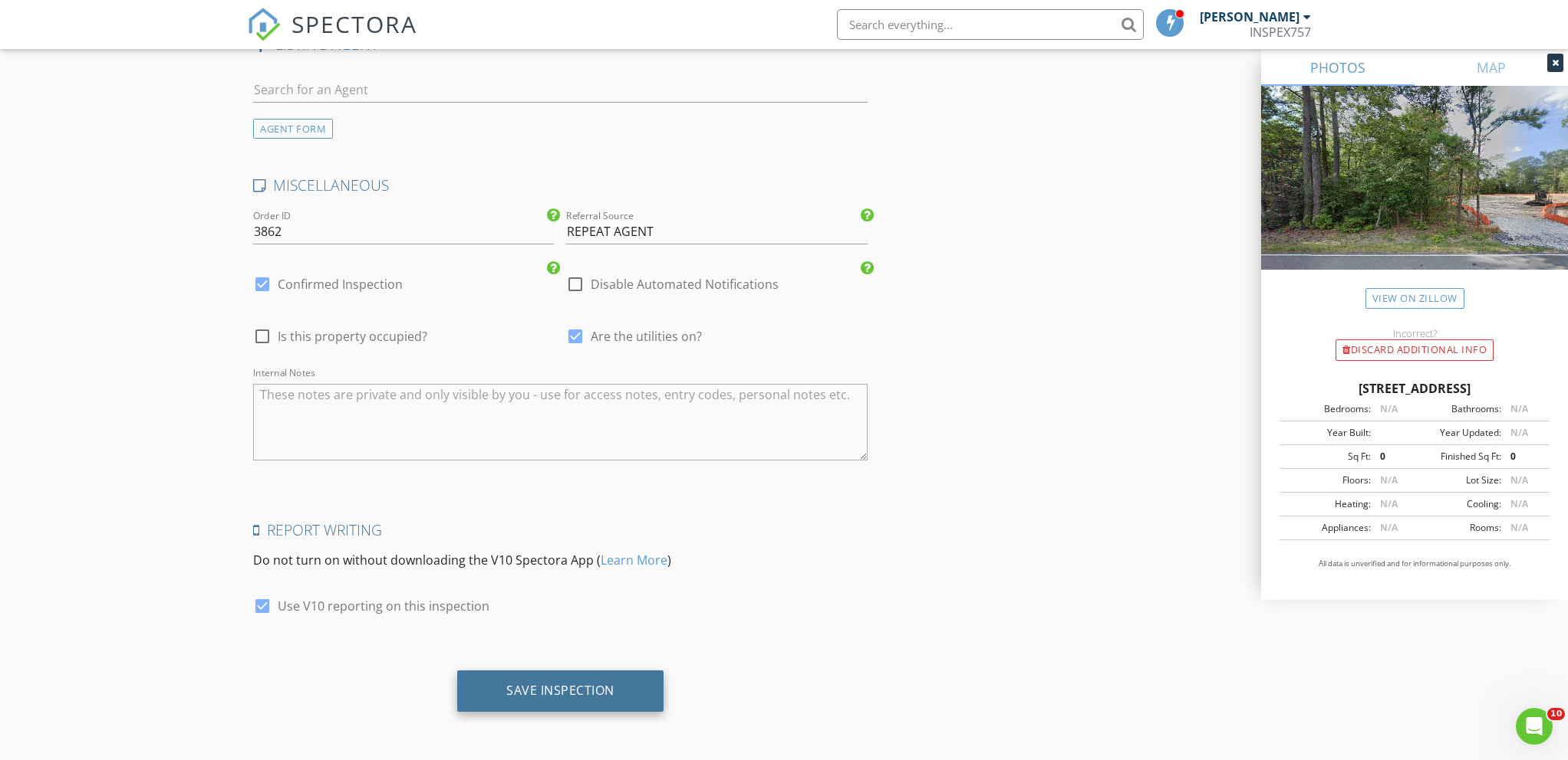
click at [562, 692] on div "Save Inspection" at bounding box center [560, 690] width 108 height 15
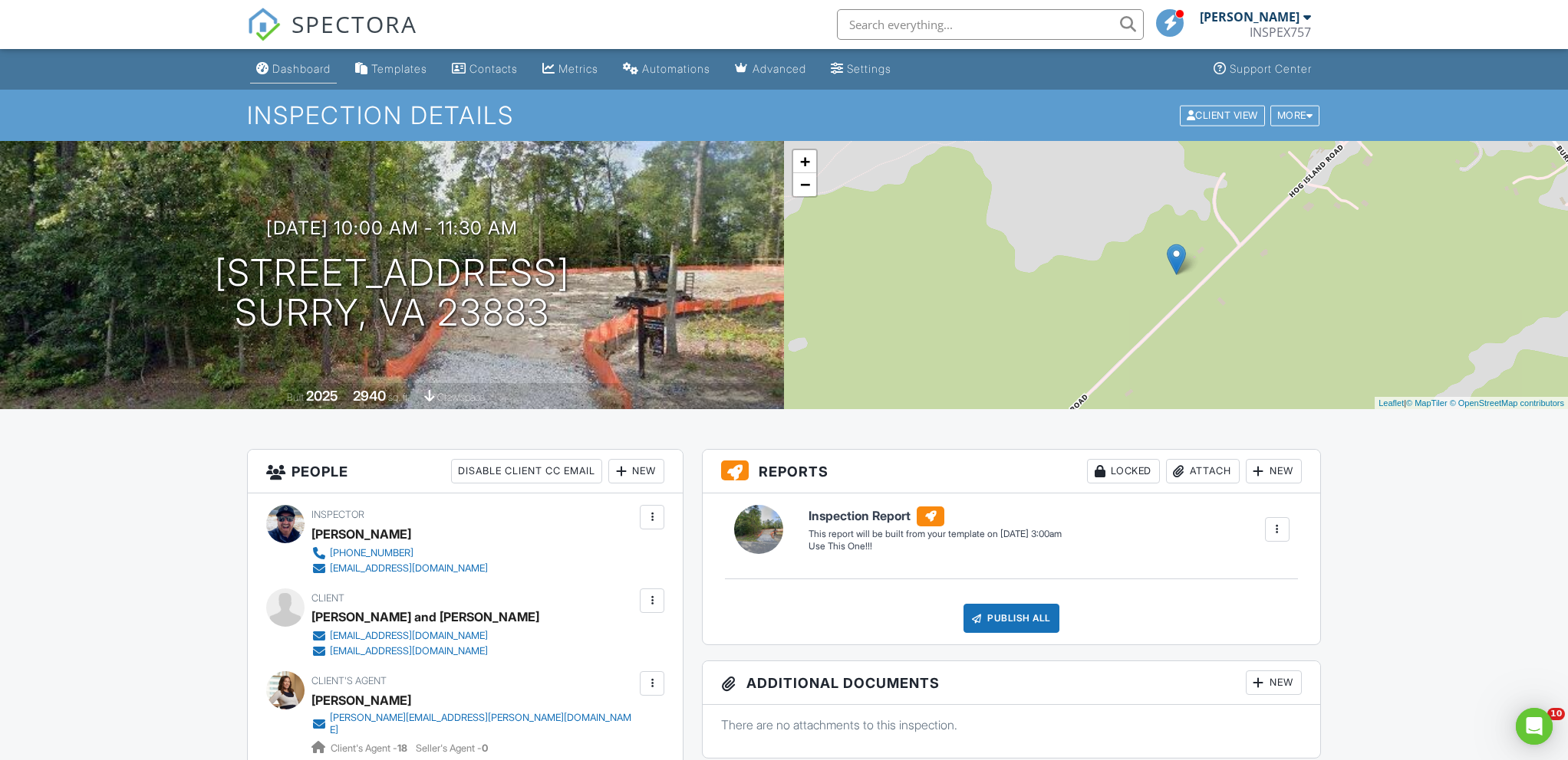
click at [288, 72] on div "Dashboard" at bounding box center [302, 69] width 58 height 13
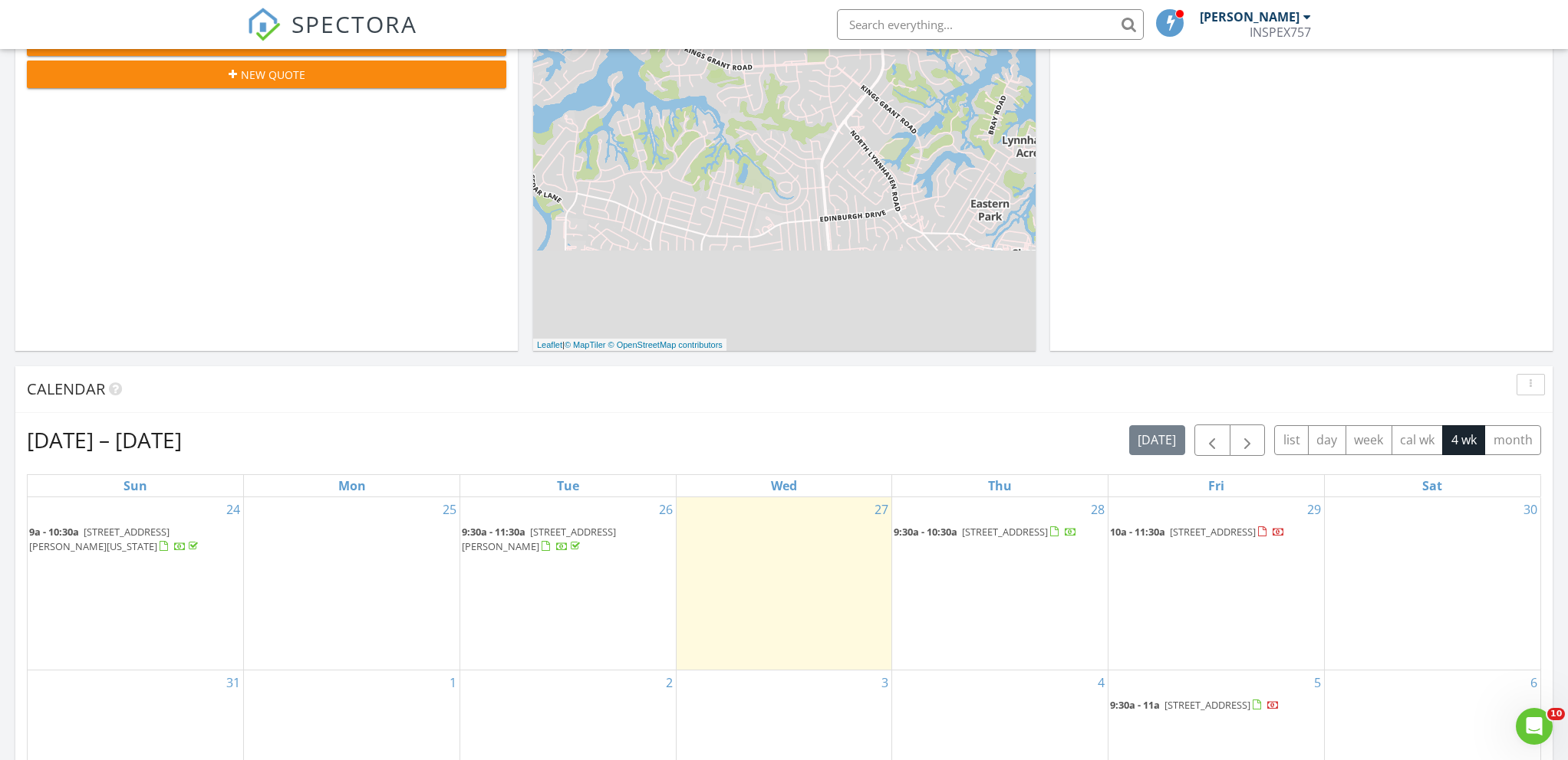
scroll to position [391, 0]
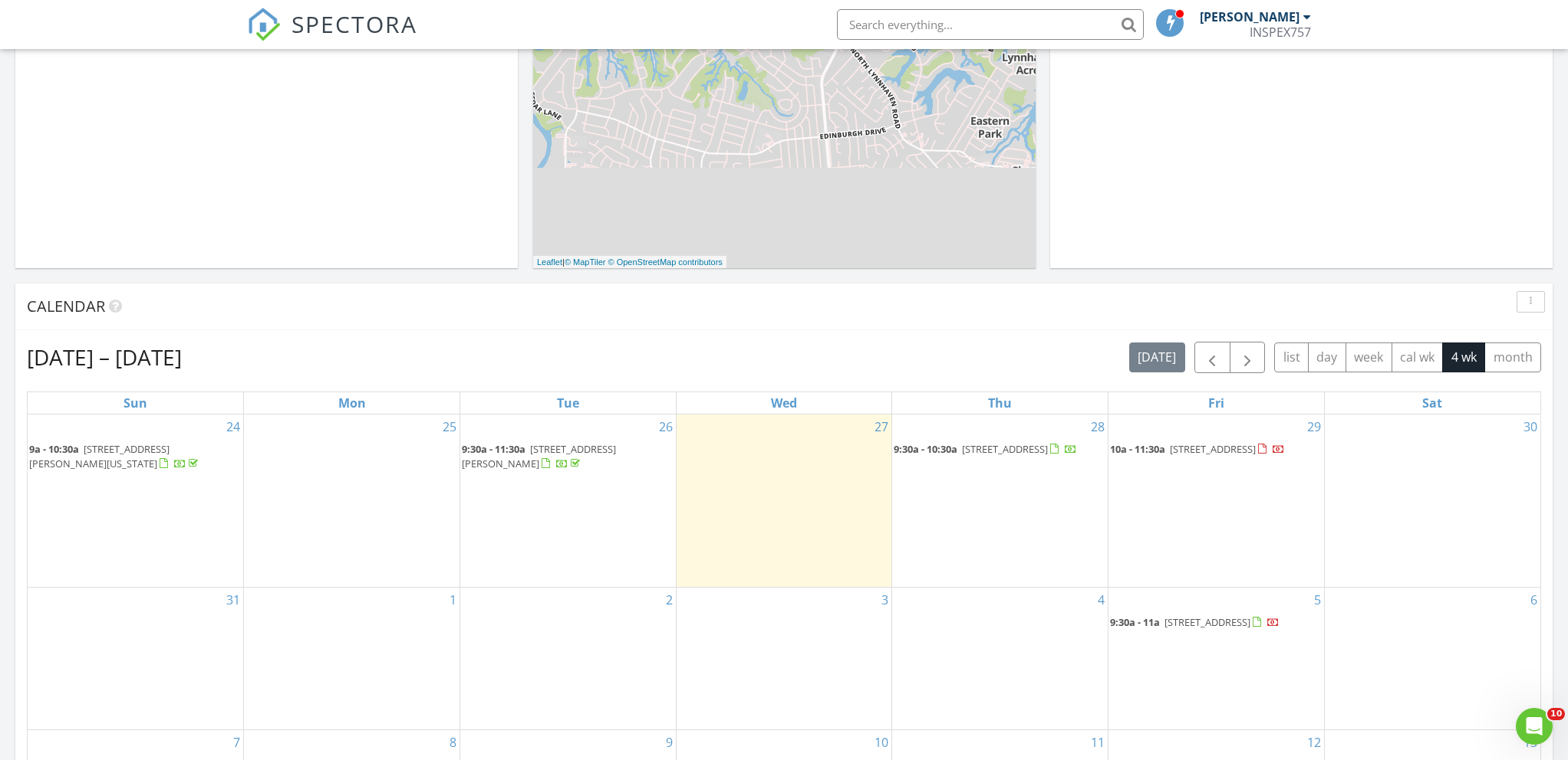
click at [752, 653] on div "3" at bounding box center [784, 658] width 215 height 141
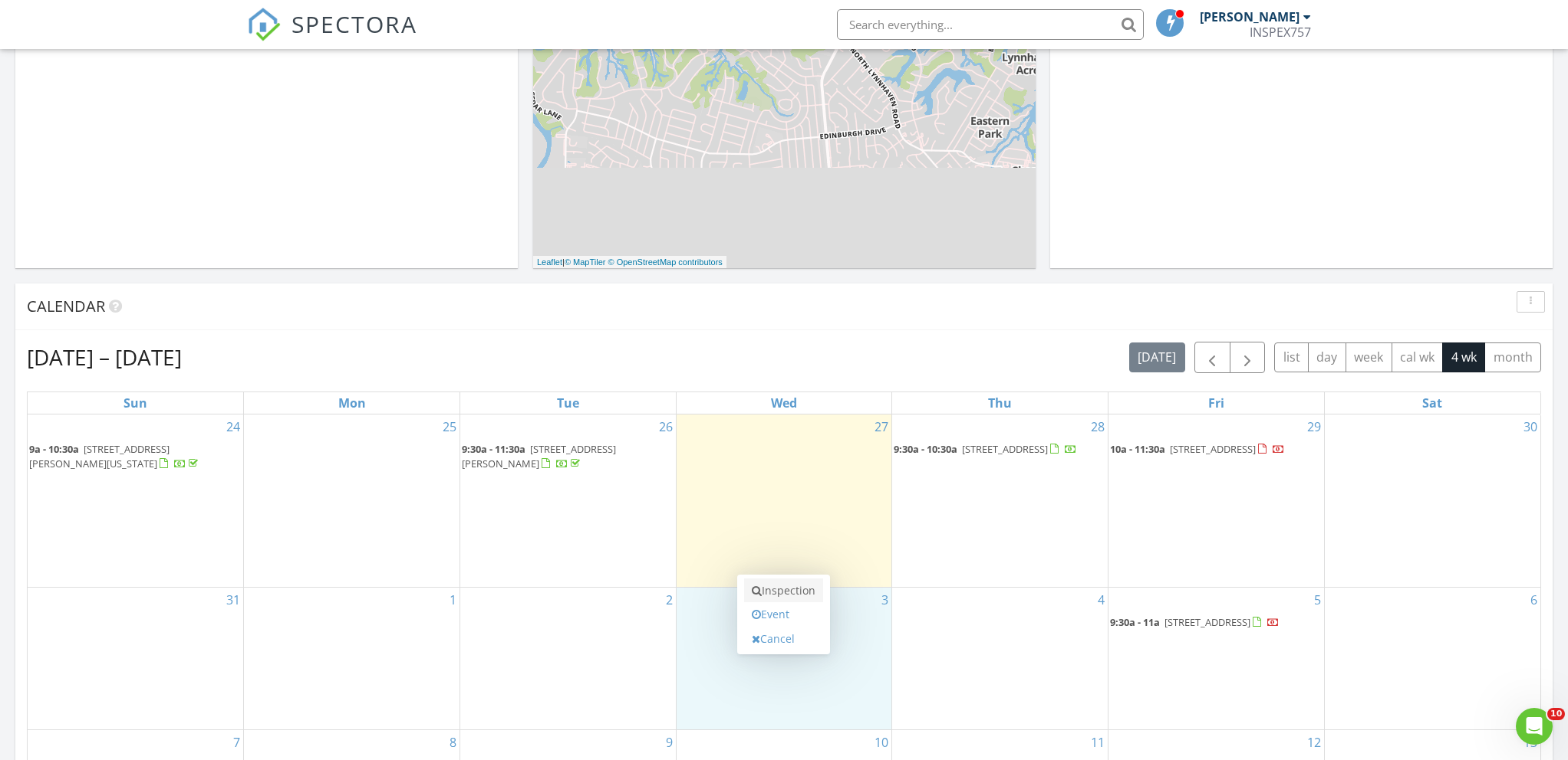
click at [777, 590] on link "Inspection" at bounding box center [784, 591] width 79 height 25
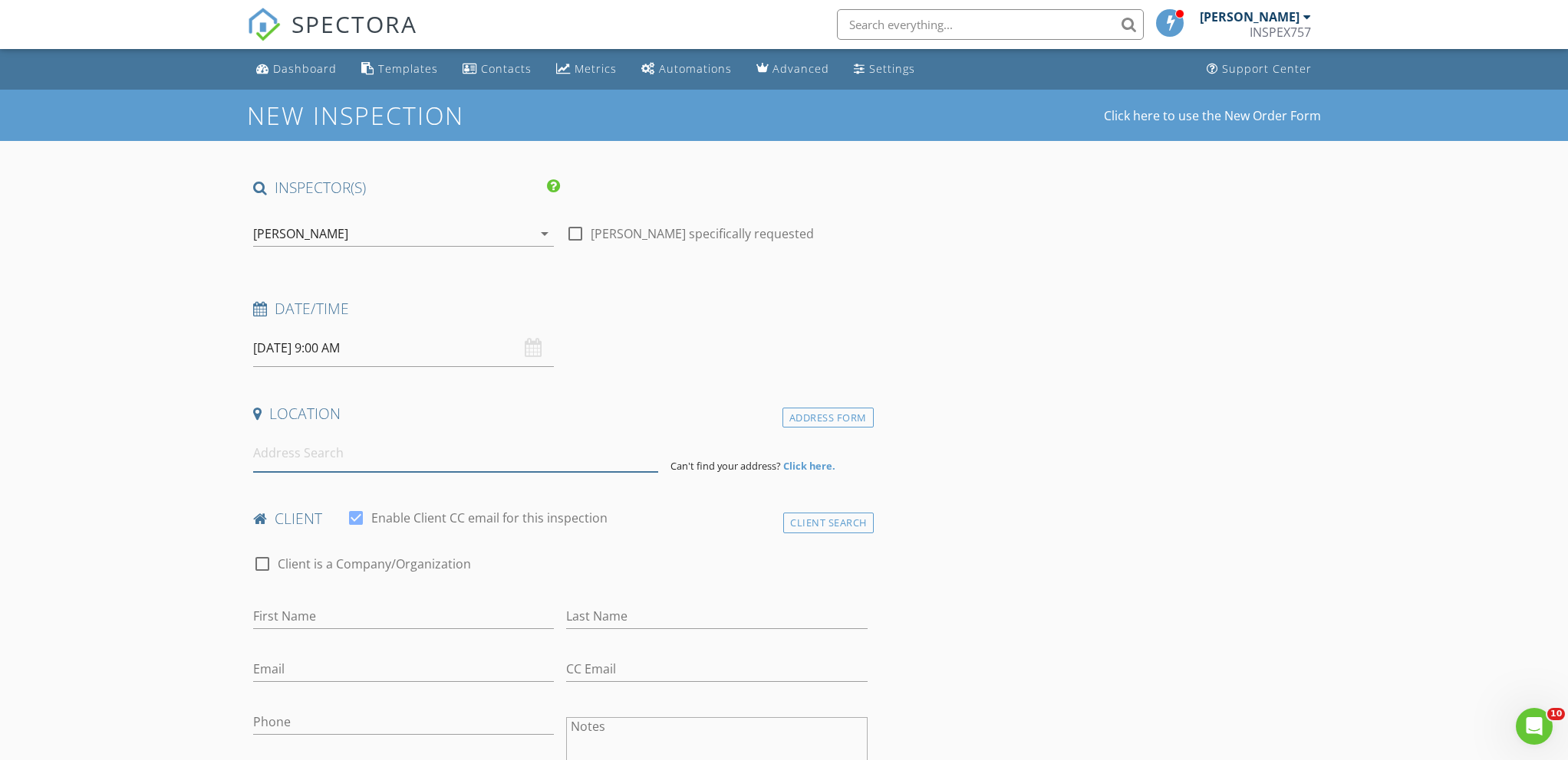
click at [302, 456] on input at bounding box center [455, 454] width 405 height 38
click at [304, 617] on input "First Name" at bounding box center [403, 617] width 301 height 25
type input "Bill"
type input "[PERSON_NAME]"
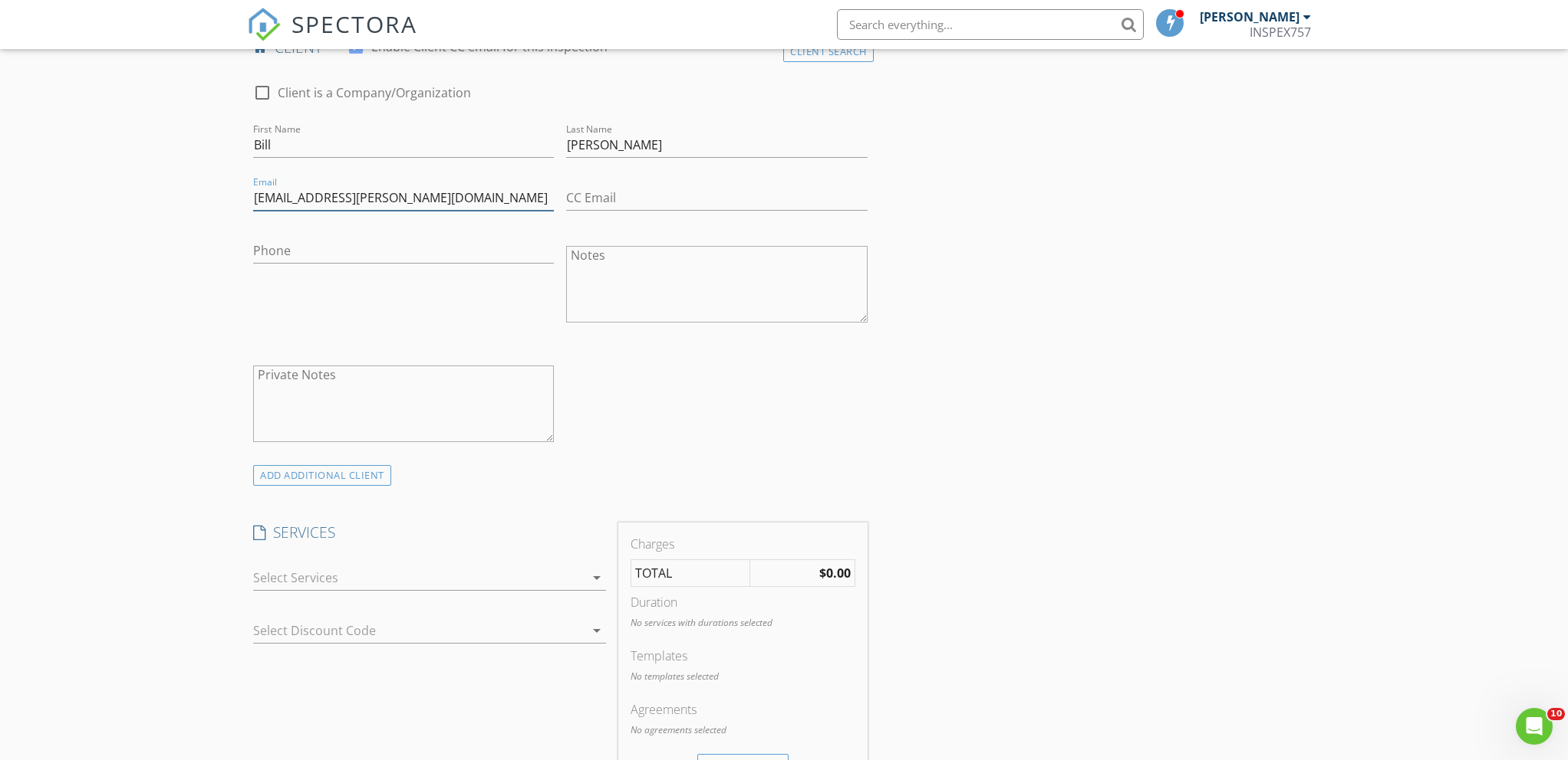
scroll to position [482, 0]
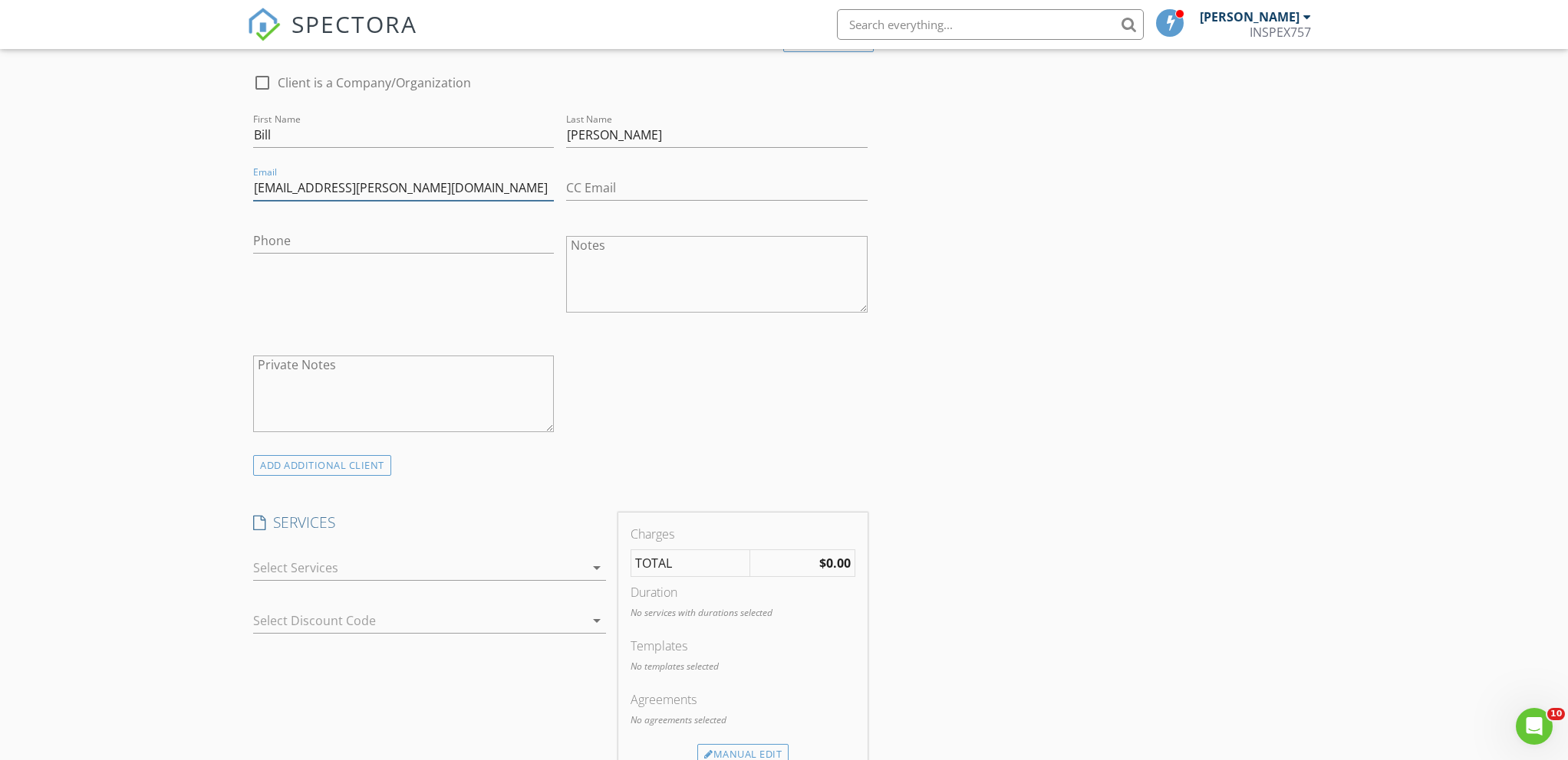
type input "bill.williard@gmail.com"
click at [341, 571] on div at bounding box center [418, 568] width 331 height 25
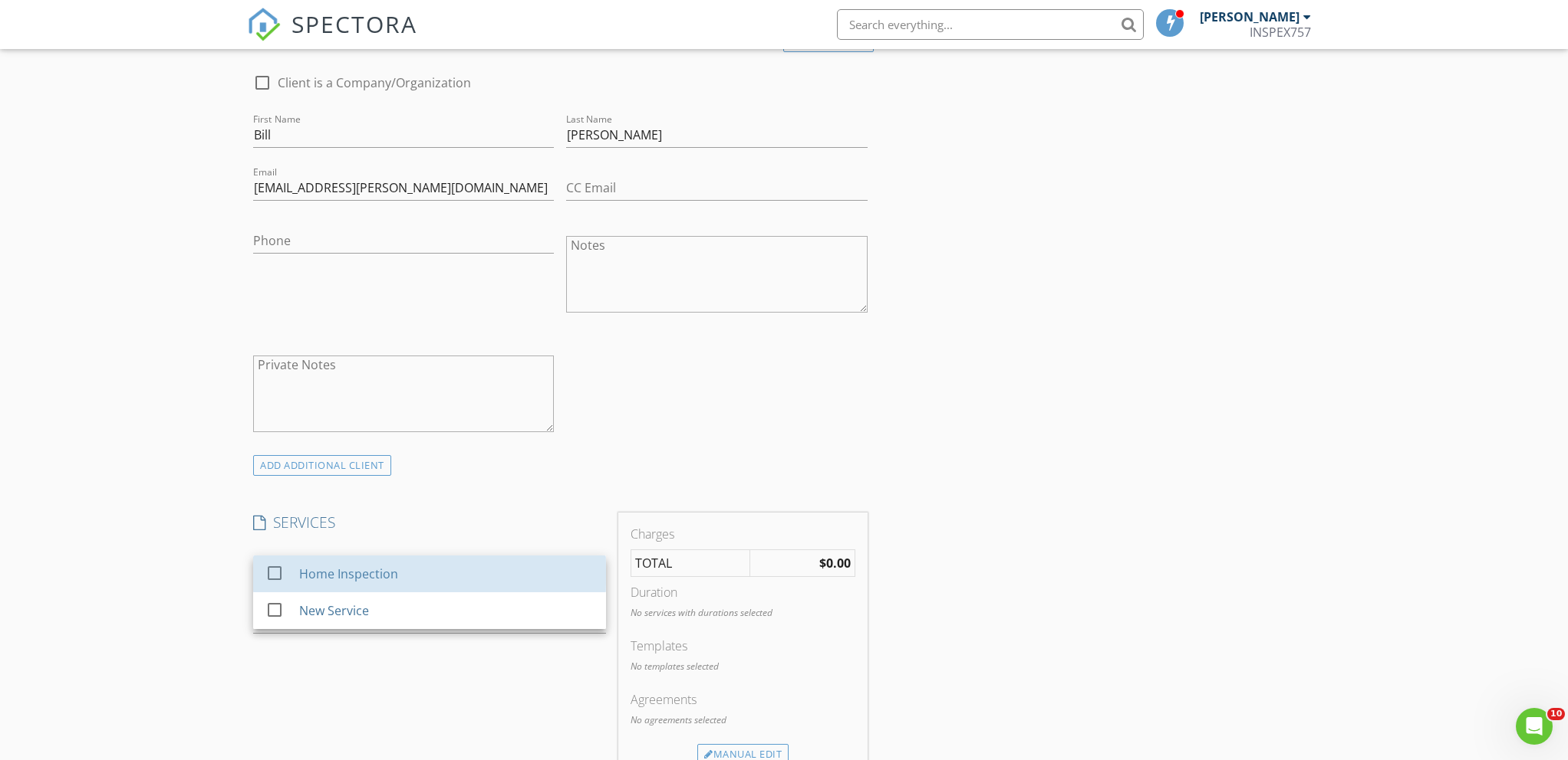
click at [341, 571] on div "Home Inspection" at bounding box center [348, 574] width 99 height 19
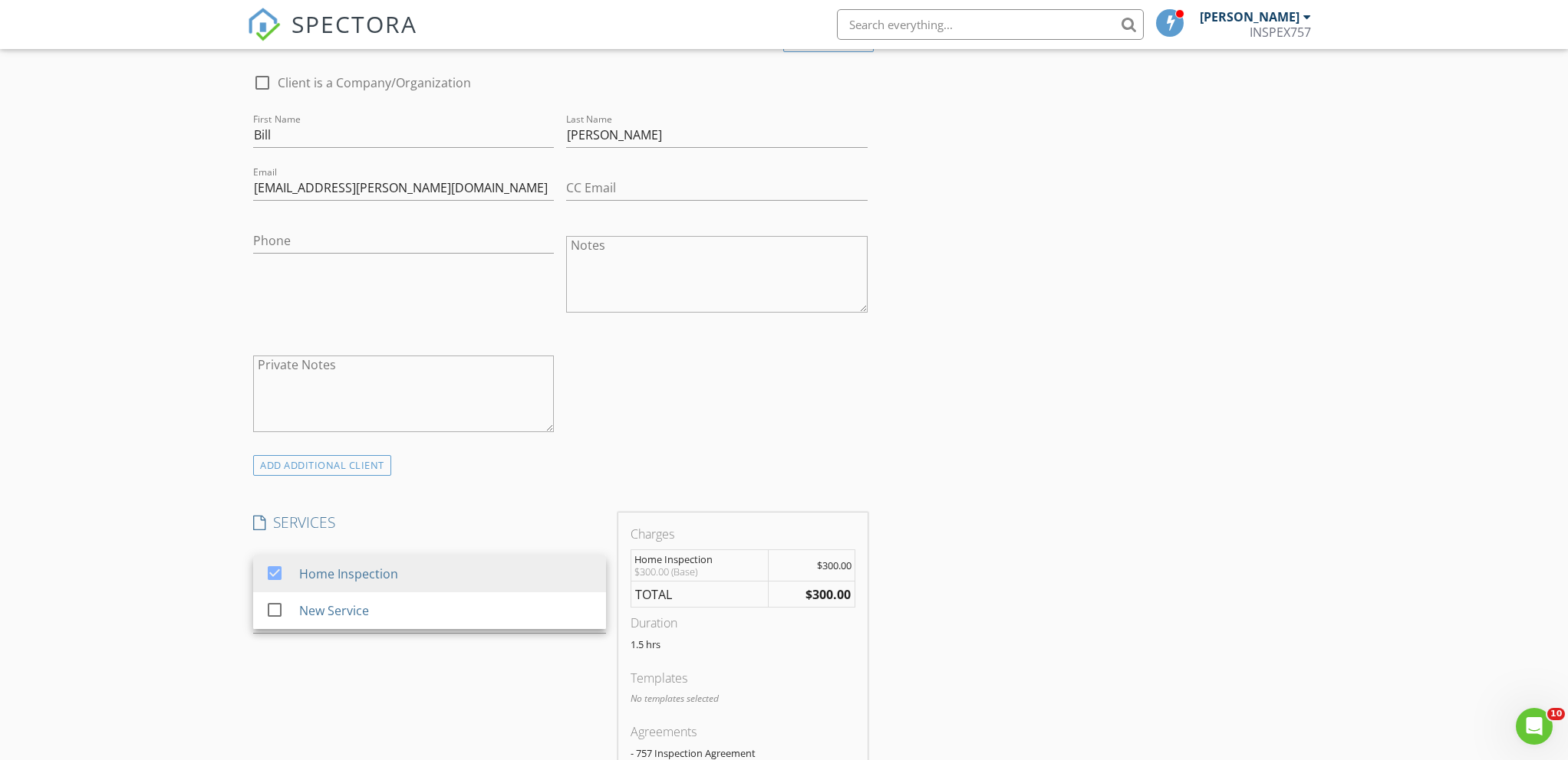
scroll to position [605, 0]
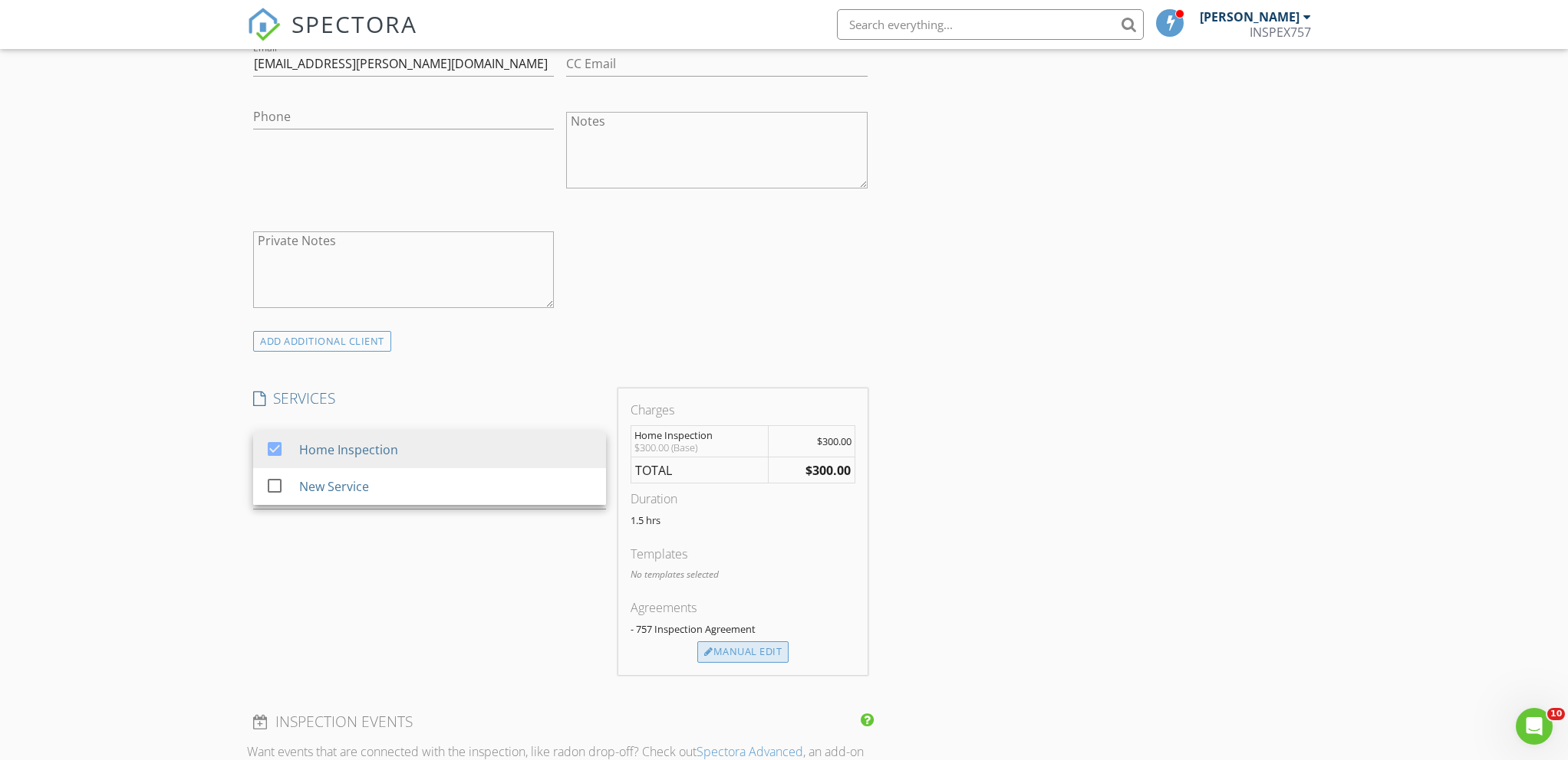
click at [751, 657] on div "Manual Edit" at bounding box center [742, 652] width 92 height 22
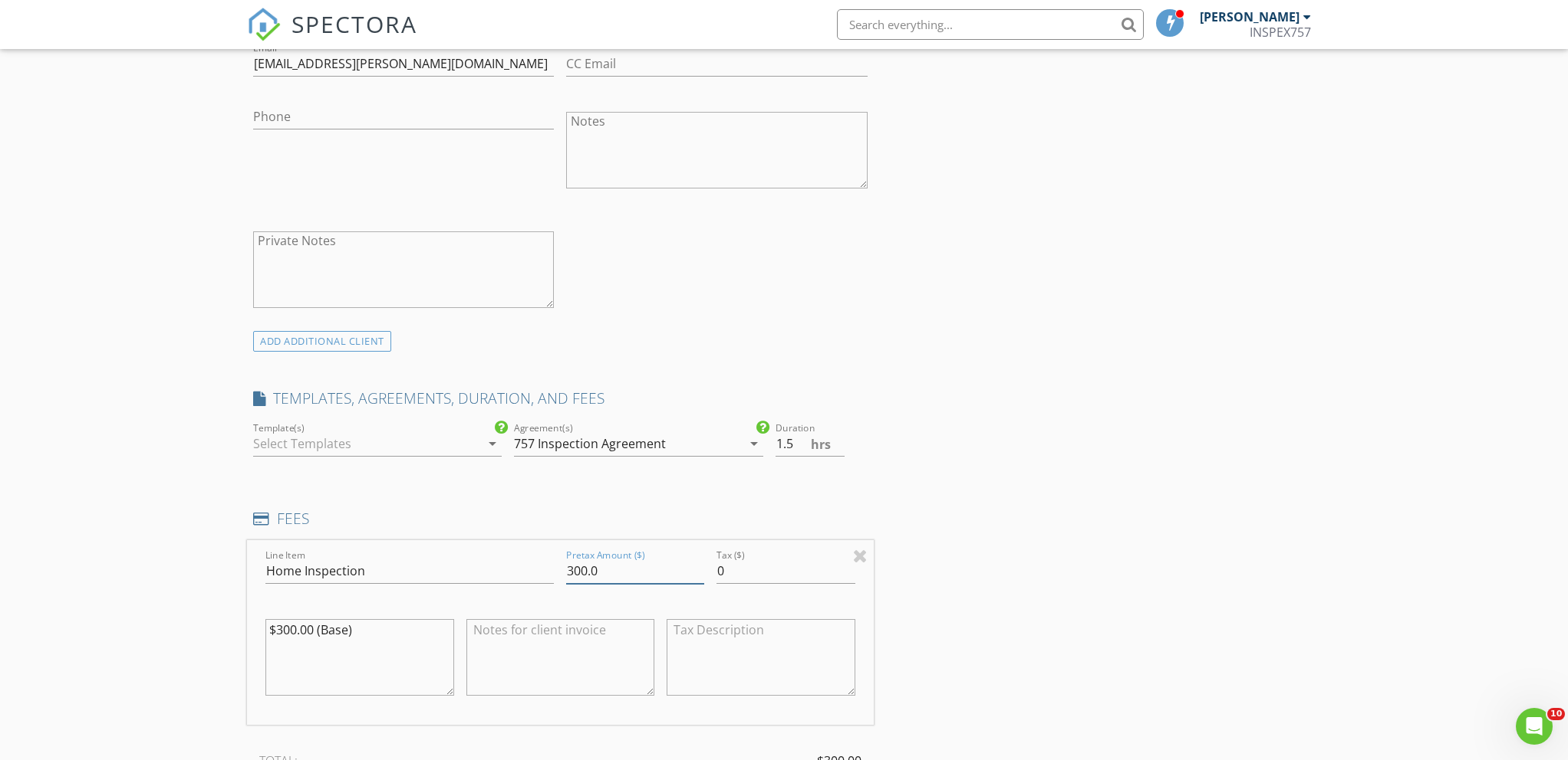
drag, startPoint x: 594, startPoint y: 565, endPoint x: 444, endPoint y: 565, distance: 150.0
click at [444, 565] on div "Line Item Home Inspection Pretax Amount ($) 300.0 Tax ($) 0 $300.00 (Base)" at bounding box center [560, 633] width 626 height 185
type input "545"
drag, startPoint x: 294, startPoint y: 635, endPoint x: 152, endPoint y: 620, distance: 142.8
click at [152, 620] on div "New Inspection Click here to use the New Order Form INSPECTOR(S) check_box Greg…" at bounding box center [784, 756] width 1568 height 2544
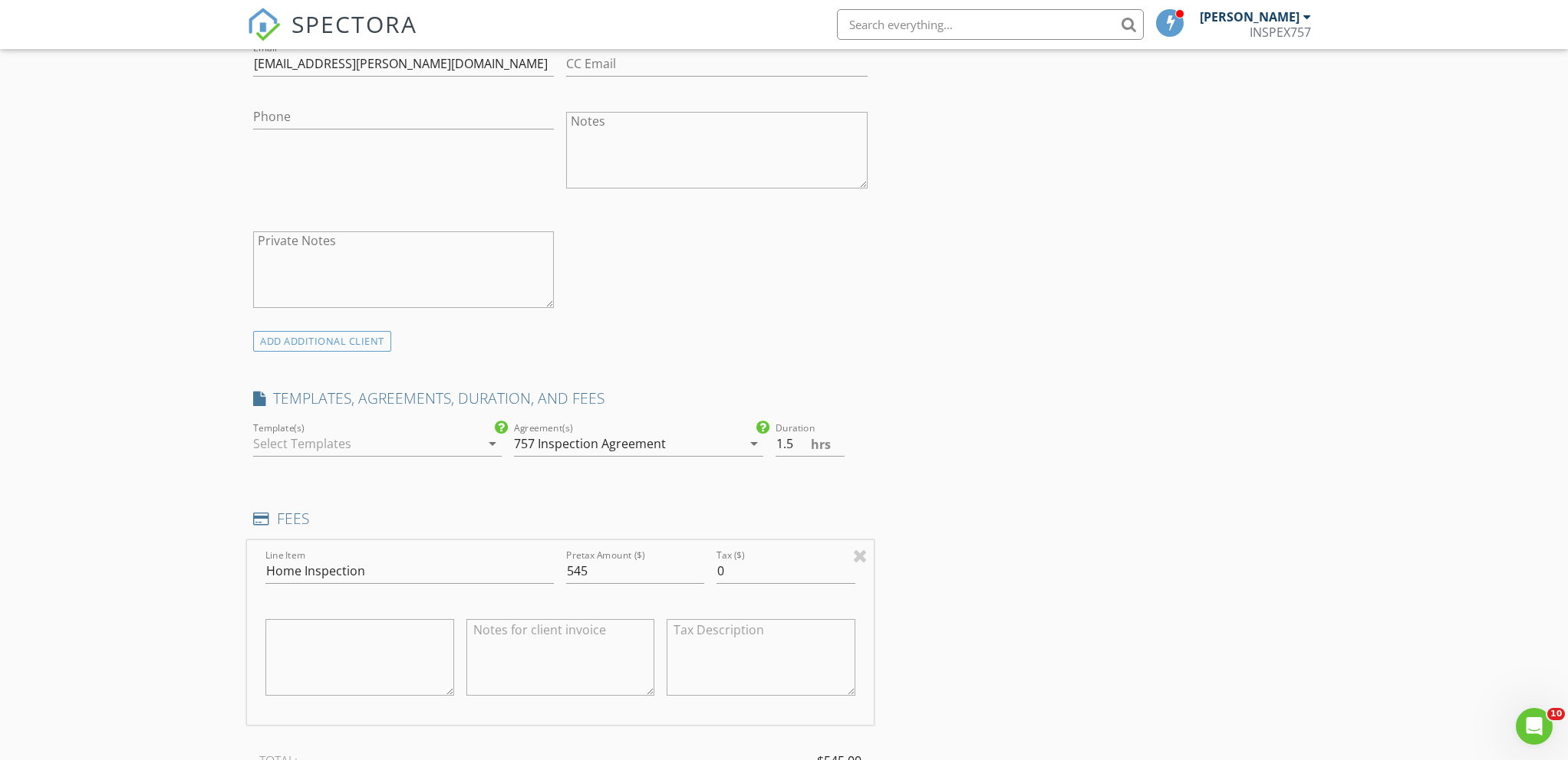
click at [309, 438] on div at bounding box center [366, 444] width 227 height 25
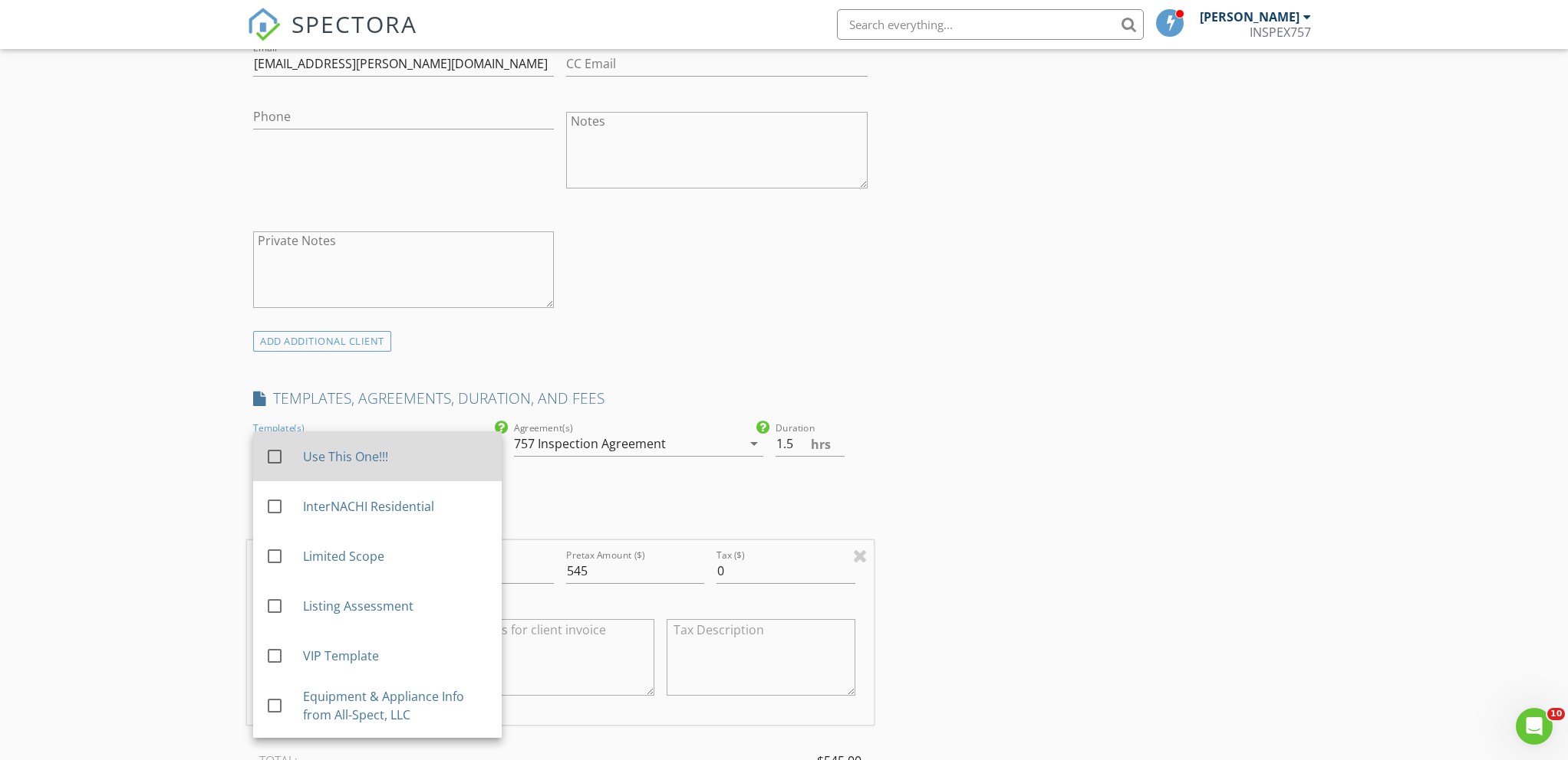
click at [310, 457] on div "Use This One!!!" at bounding box center [396, 457] width 187 height 19
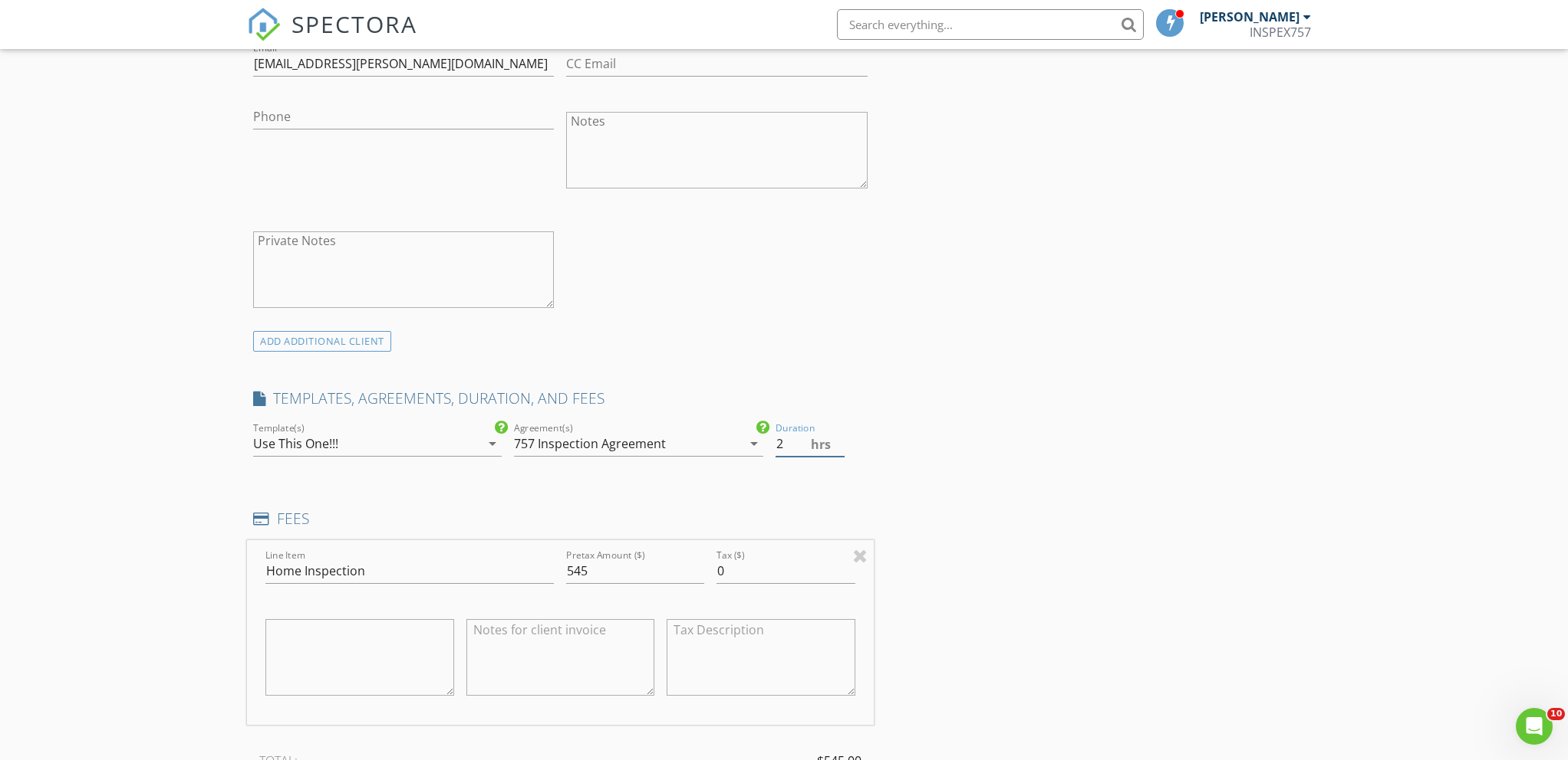
type input "2"
click at [840, 438] on input "2" at bounding box center [809, 444] width 69 height 25
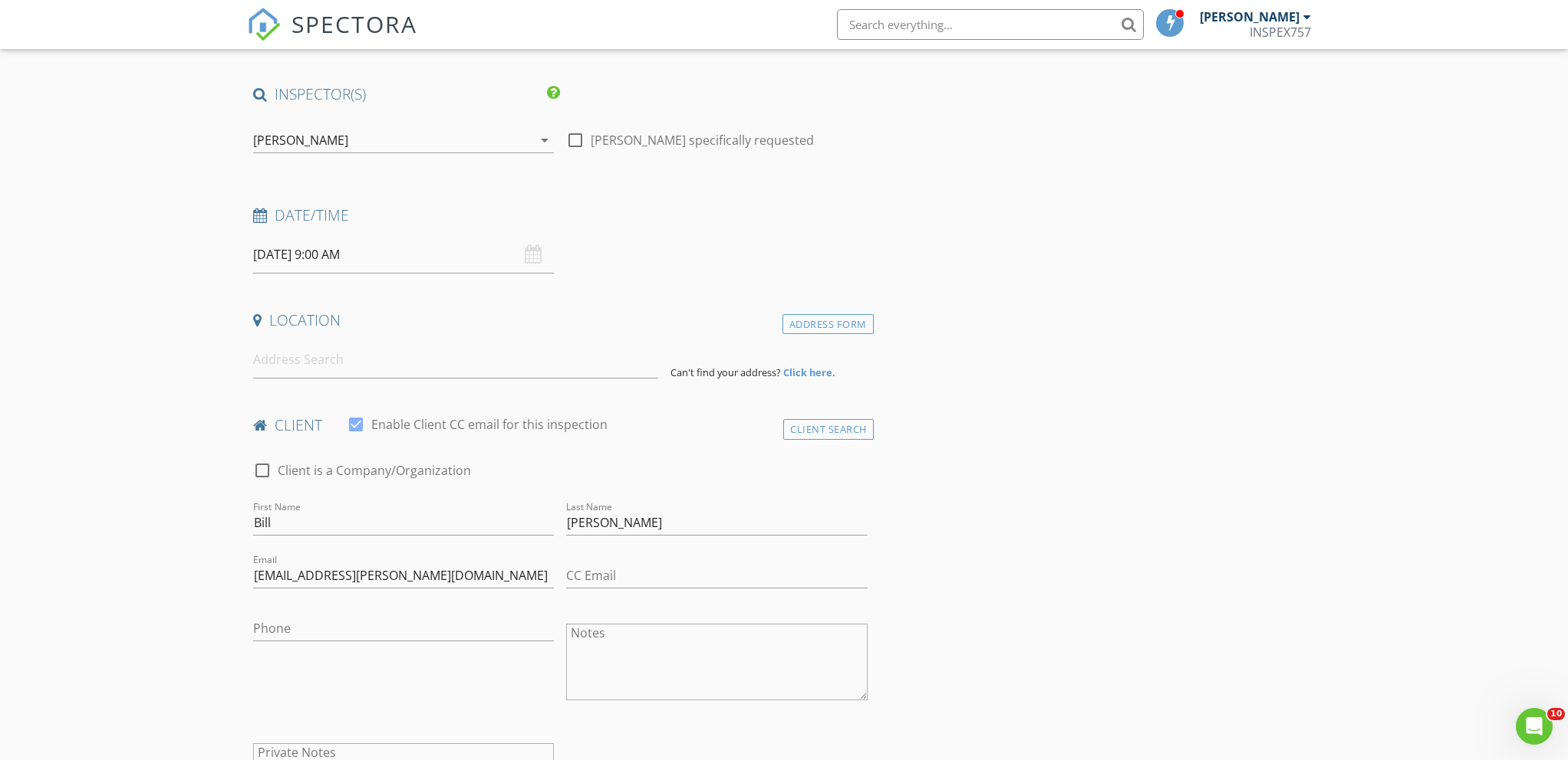
scroll to position [140, 0]
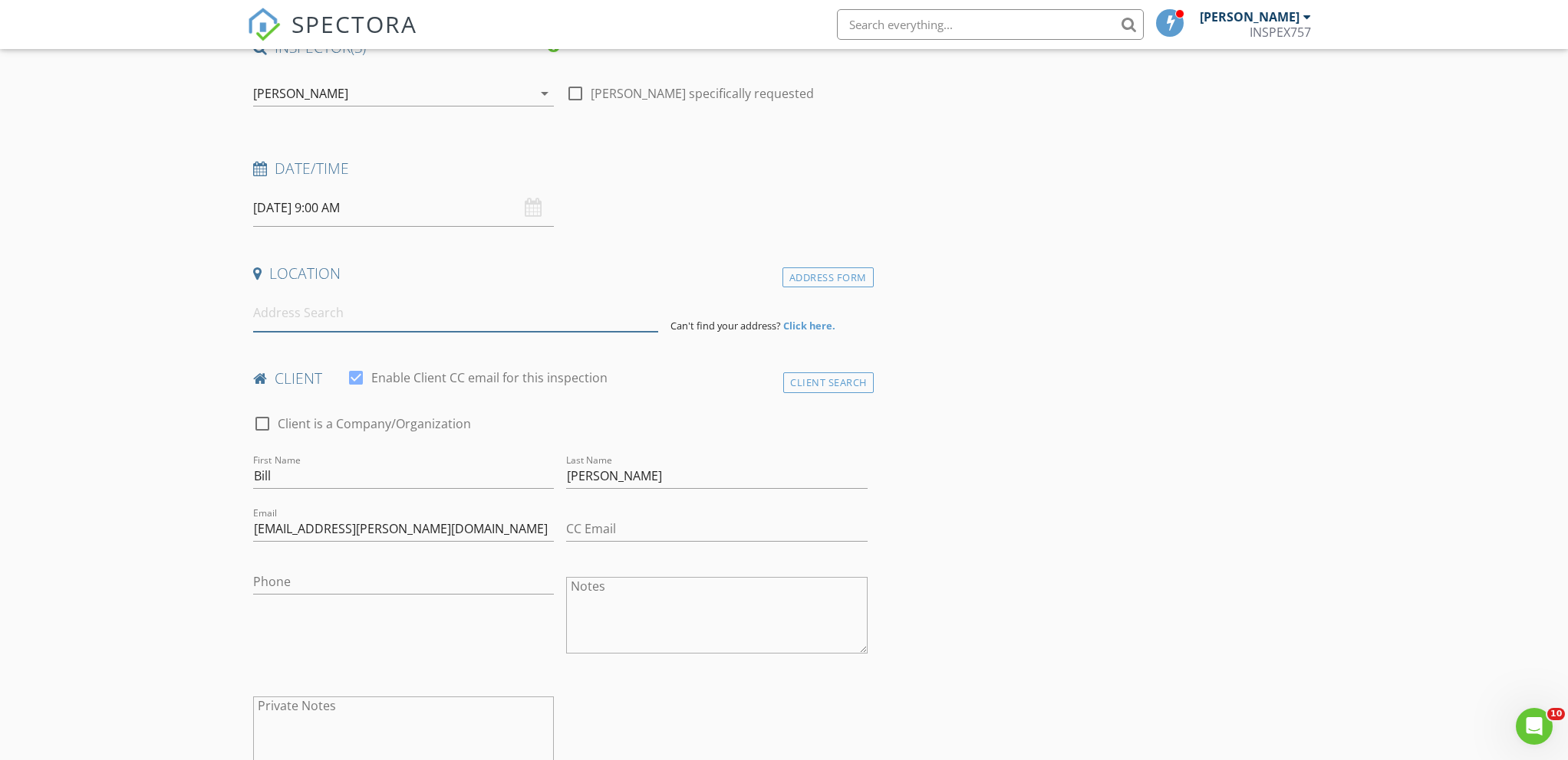
click at [357, 320] on input at bounding box center [455, 313] width 405 height 38
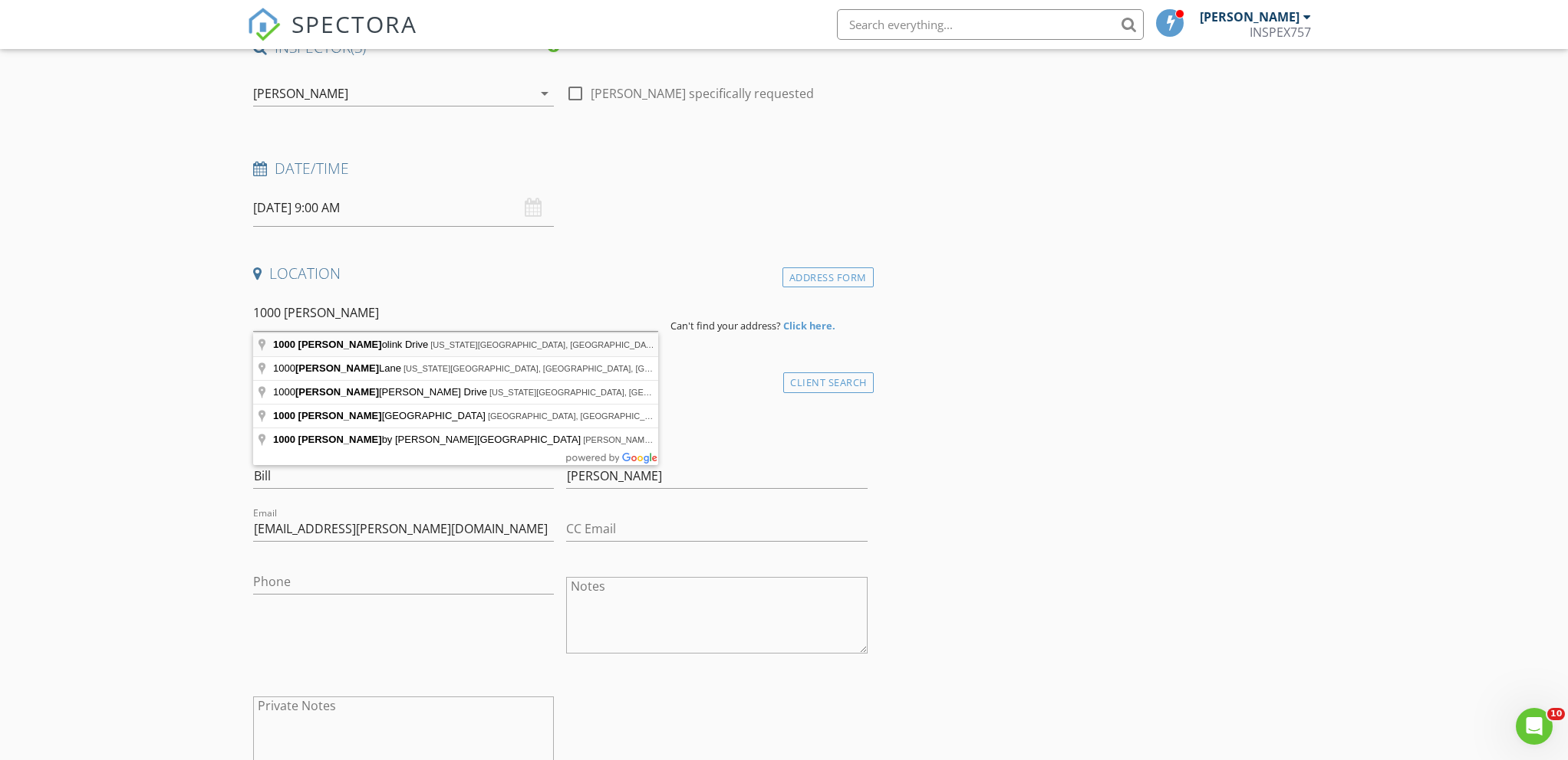
type input "1000 Bobolink Drive, Virginia Beach, VA, USA"
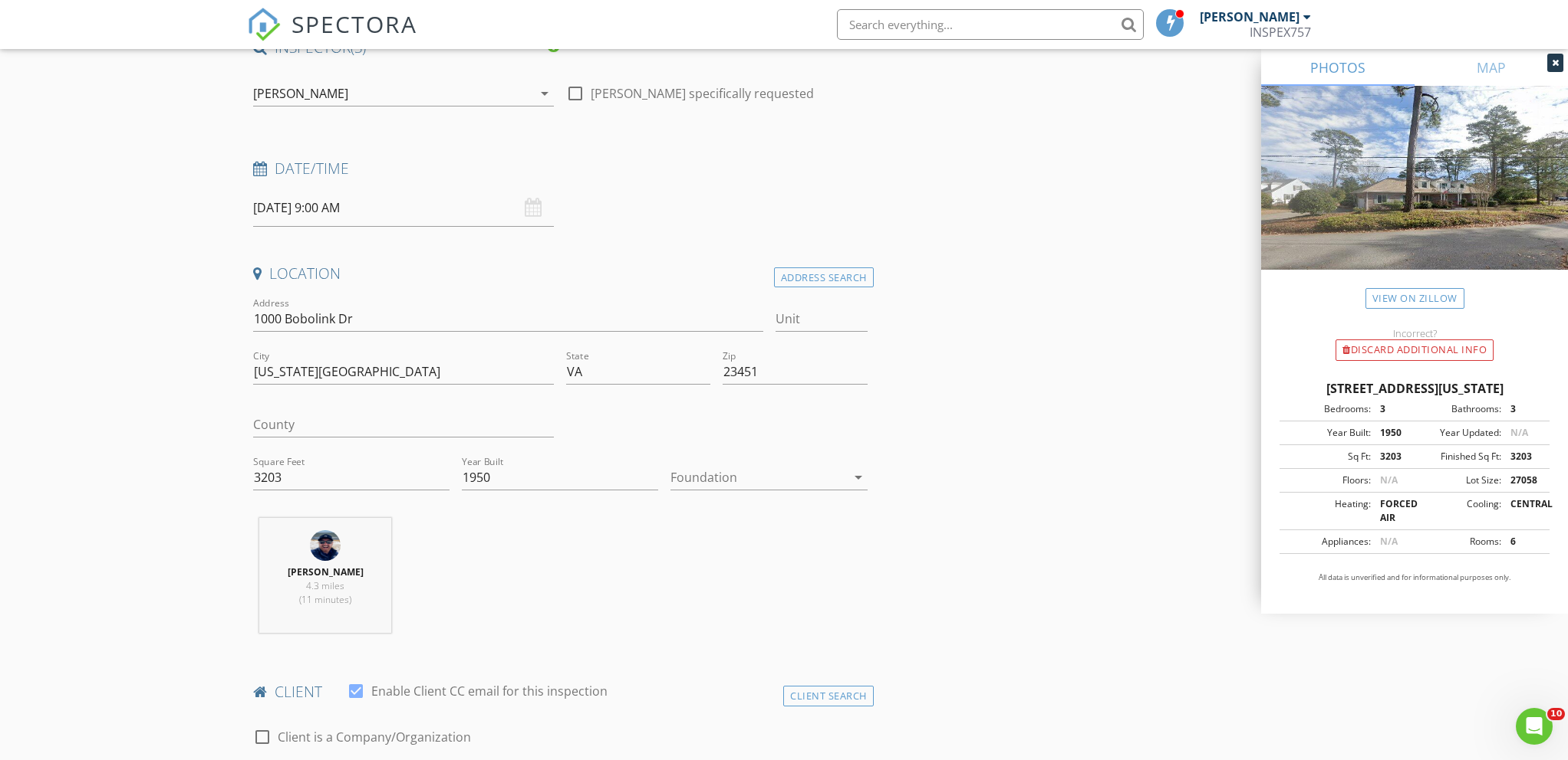
click at [722, 489] on div "Foundation arrow_drop_down" at bounding box center [768, 477] width 196 height 25
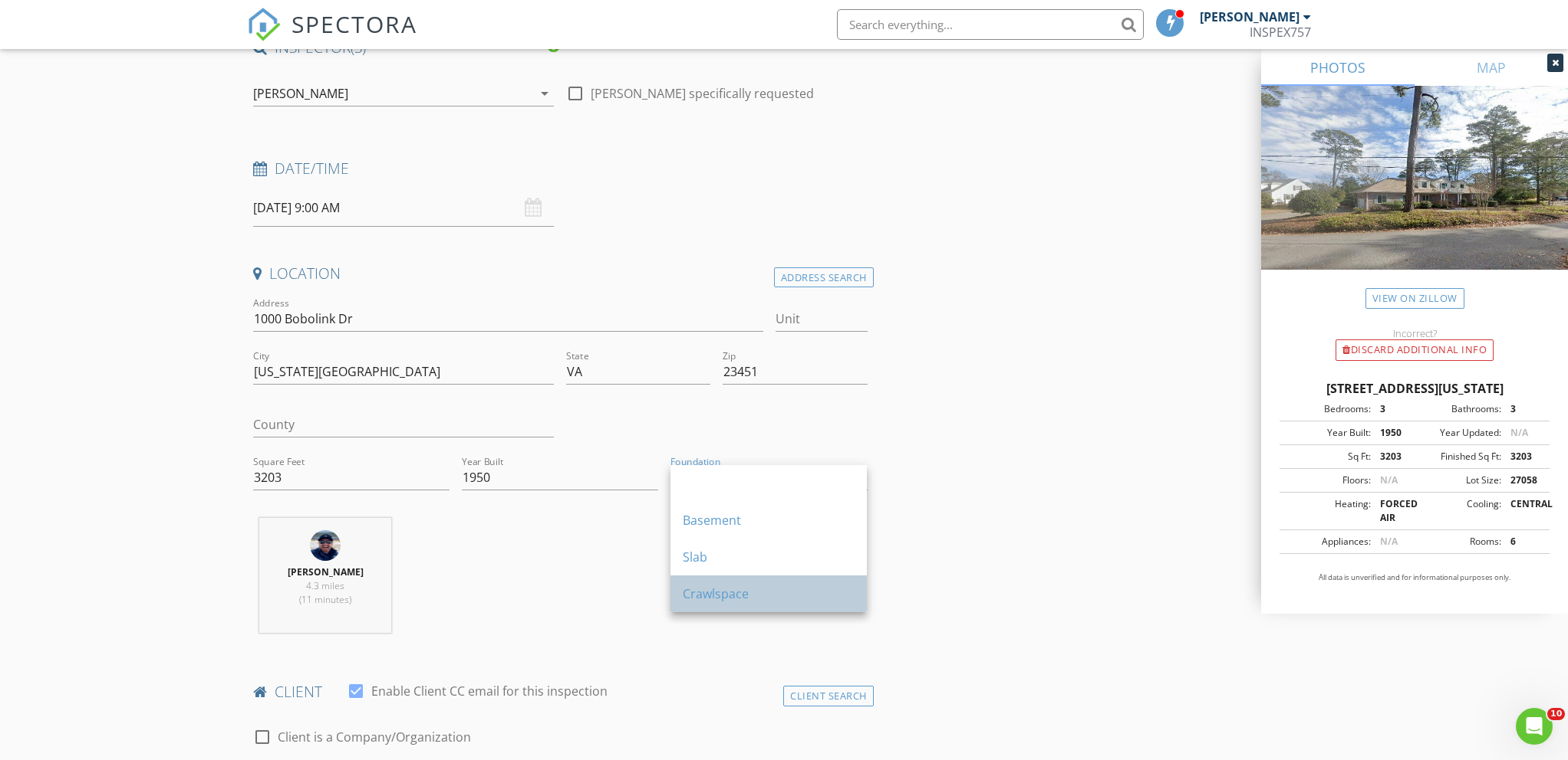
click at [720, 592] on div "Crawlspace" at bounding box center [768, 594] width 172 height 19
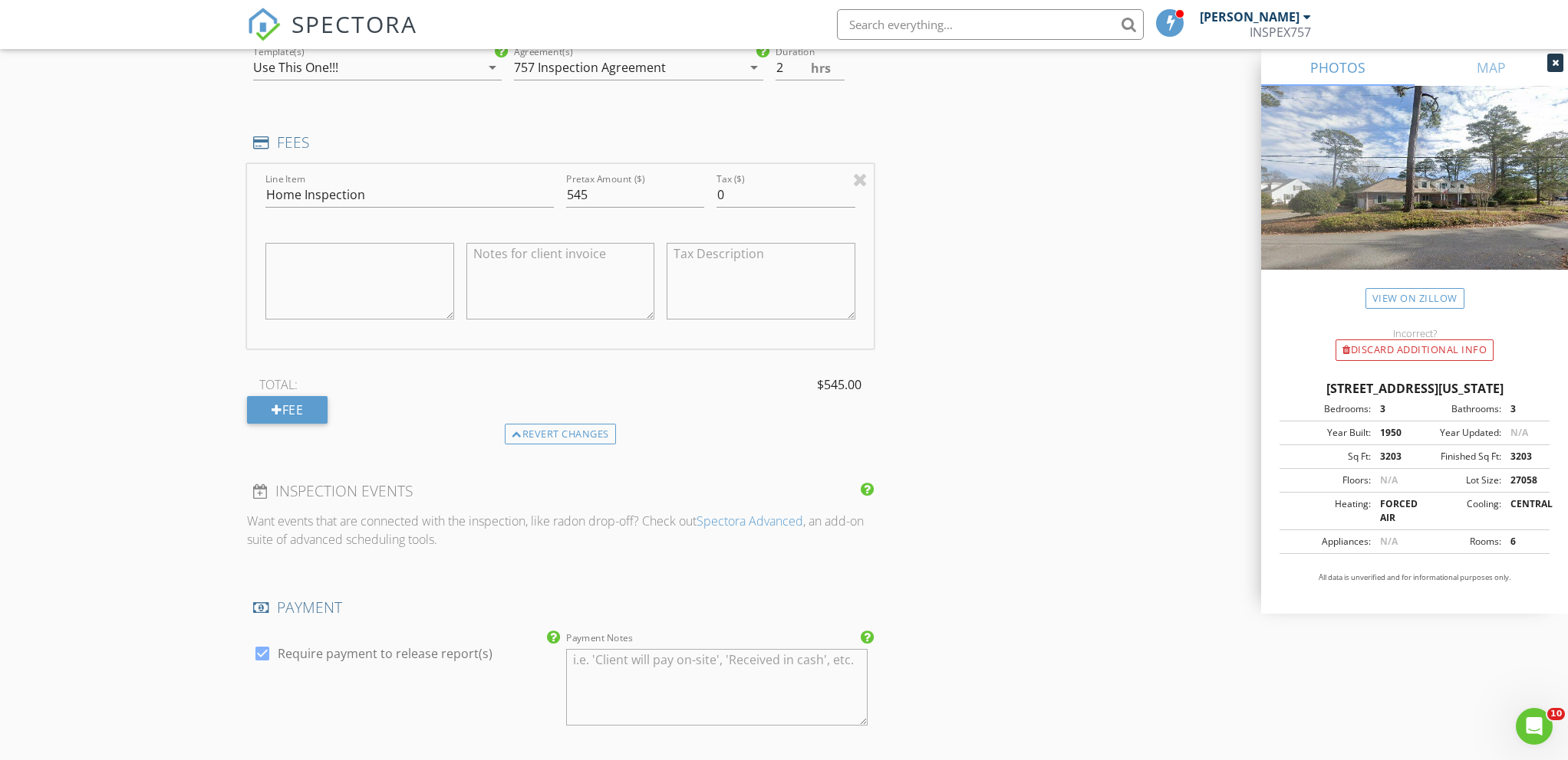
scroll to position [1304, 0]
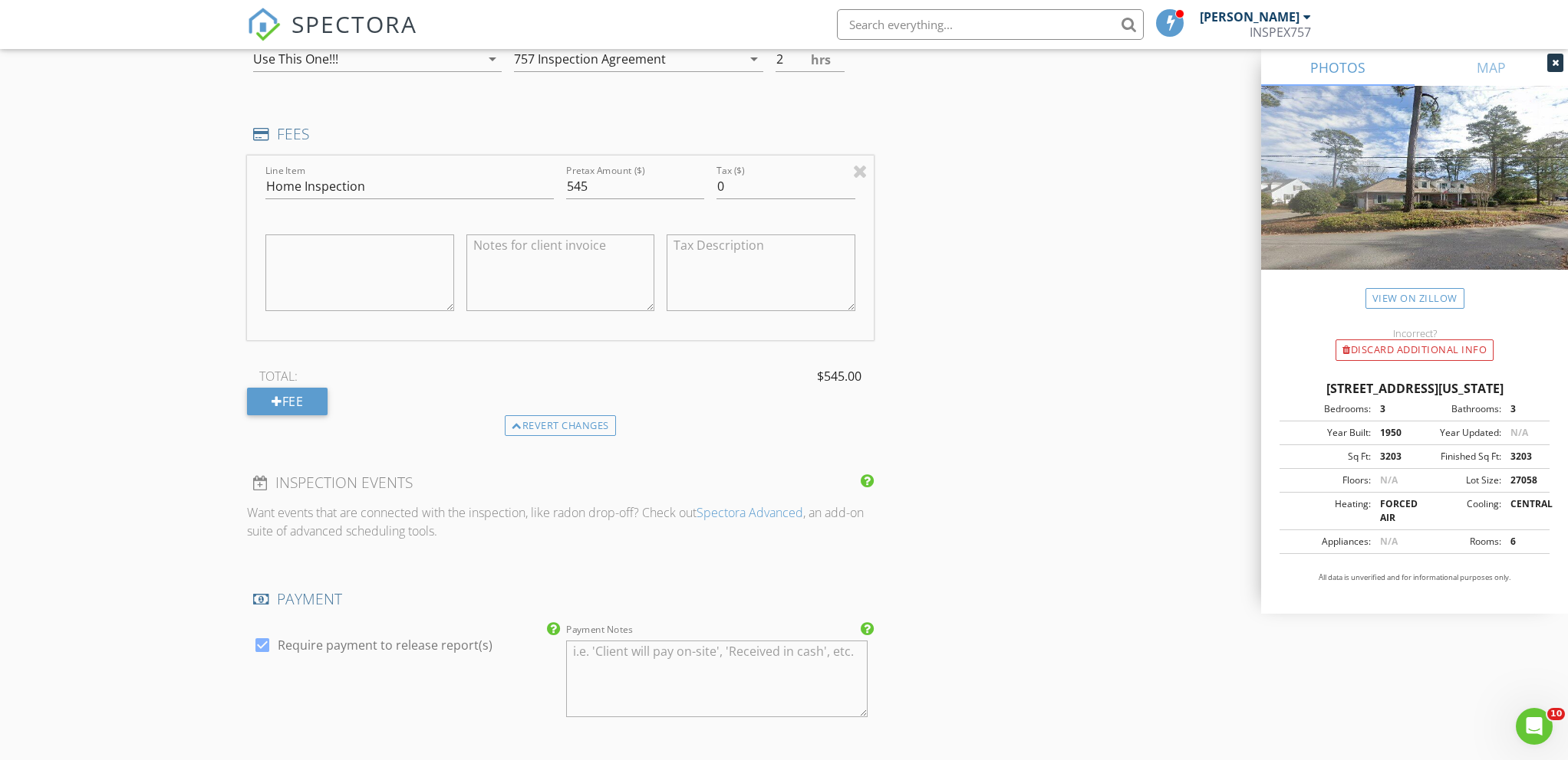
drag, startPoint x: 1433, startPoint y: 408, endPoint x: 1291, endPoint y: 384, distance: 144.0
click at [1291, 384] on div "1000 Bobolink Dr, Virginia Beach VA 23451" at bounding box center [1414, 388] width 270 height 19
copy div "1000 Bobolink Dr, Virginia Beach VA 23451"
click at [564, 271] on textarea at bounding box center [560, 273] width 189 height 76
paste textarea "1000 Bobolink Dr, Virginia Beach VA 23451"
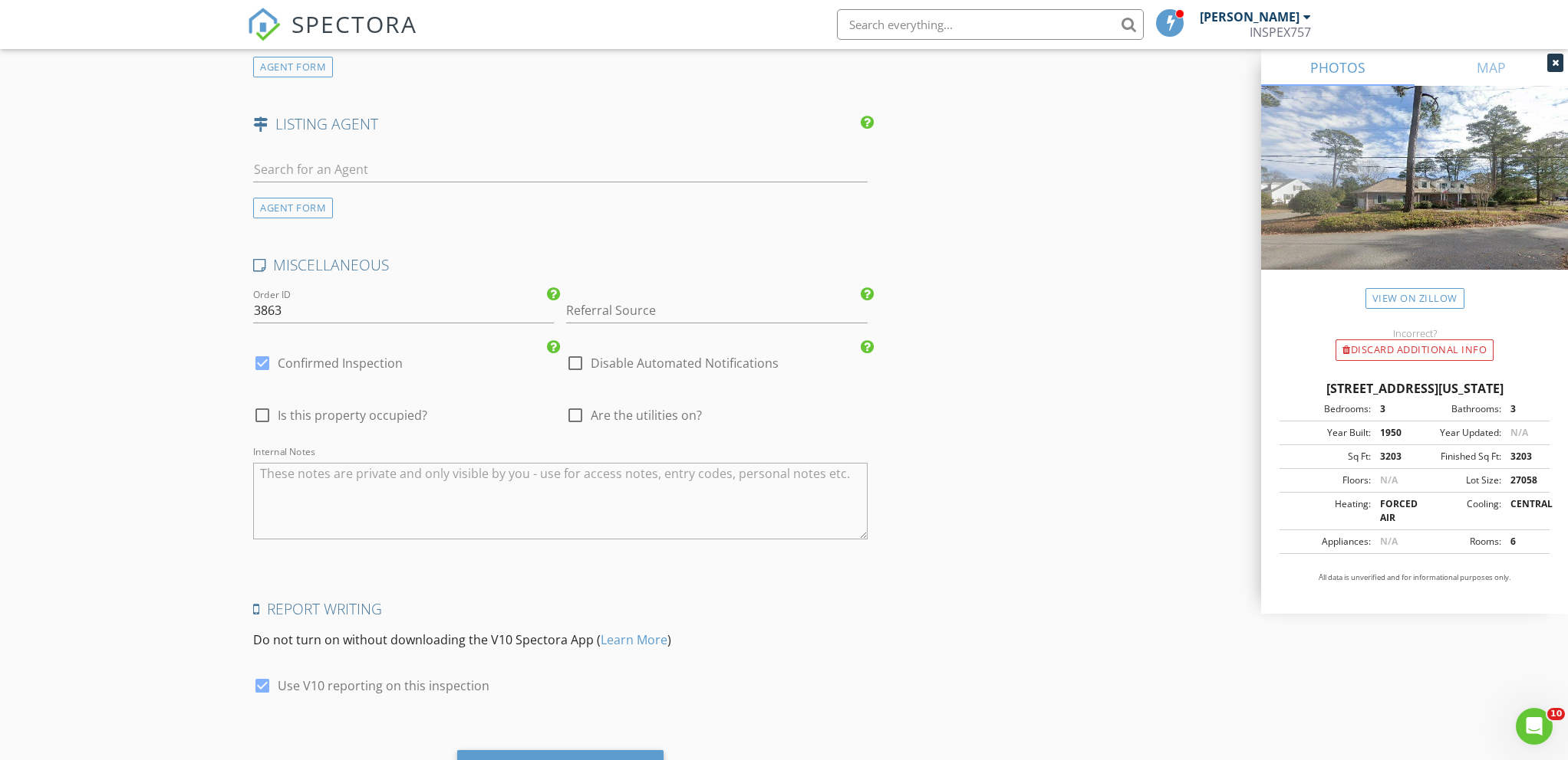
scroll to position [2188, 0]
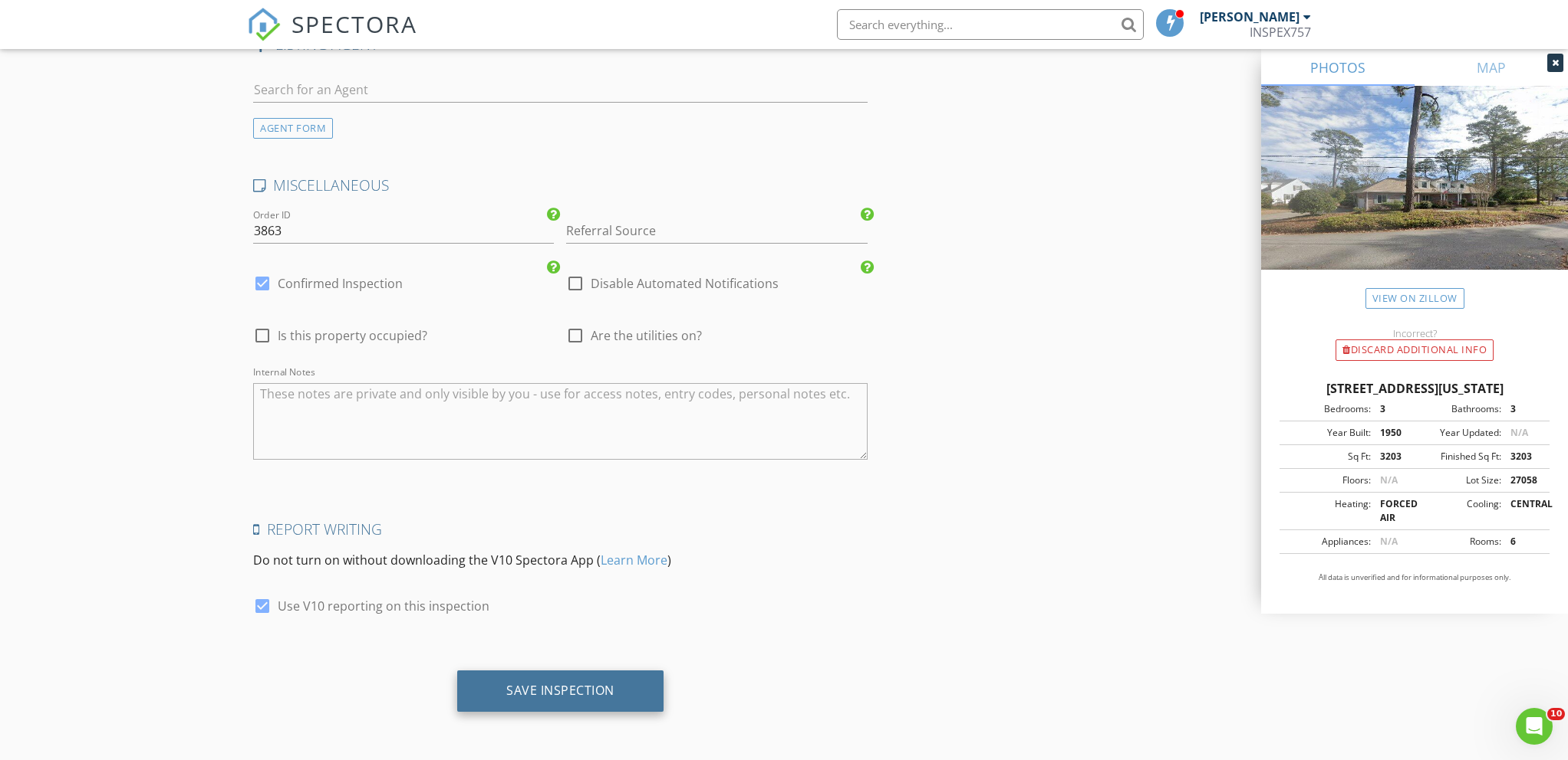
type textarea "1000 Bobolink Dr, Virginia Beach VA 23451"
click at [560, 694] on div "Save Inspection" at bounding box center [560, 690] width 108 height 15
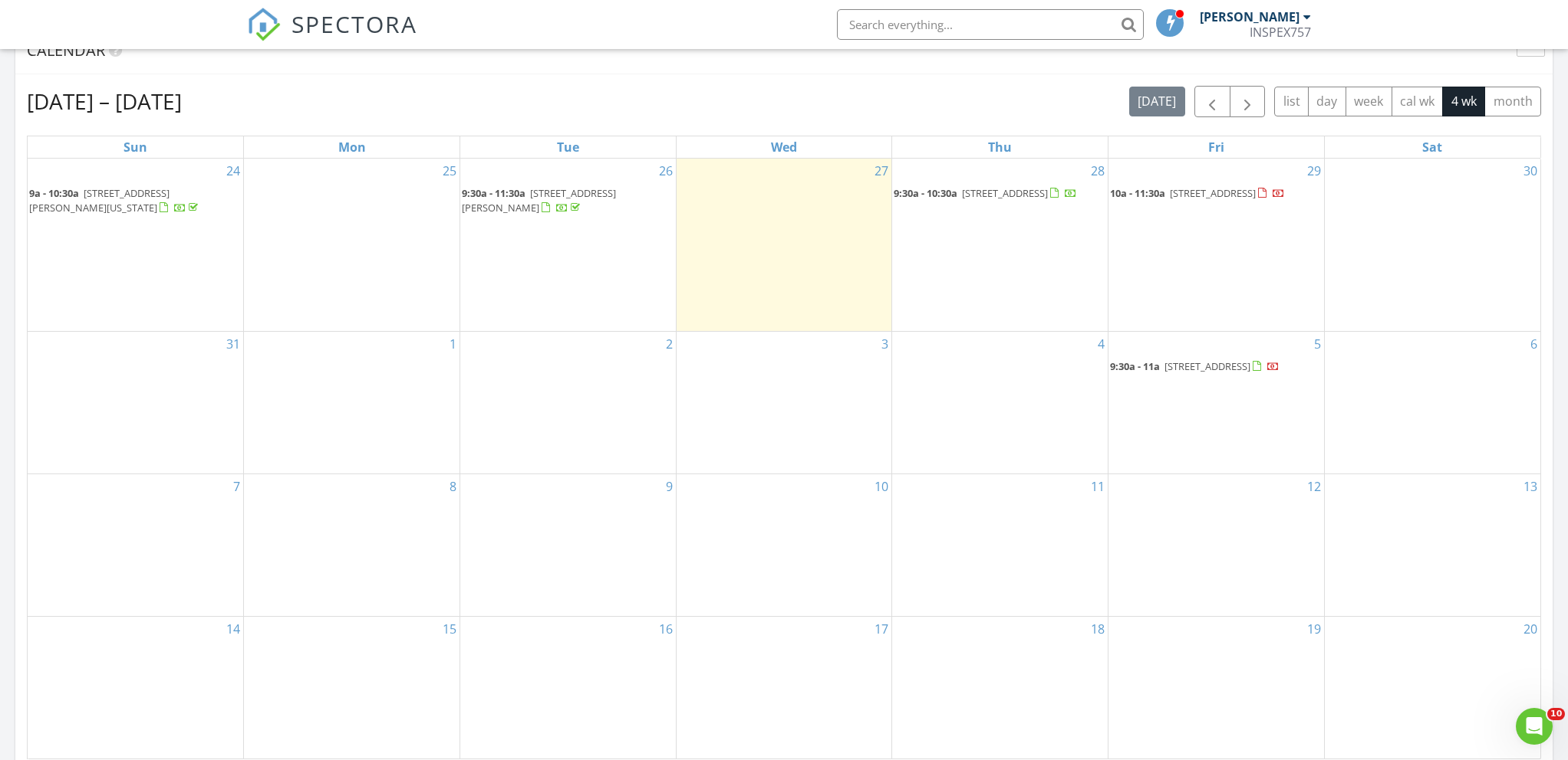
scroll to position [631, 0]
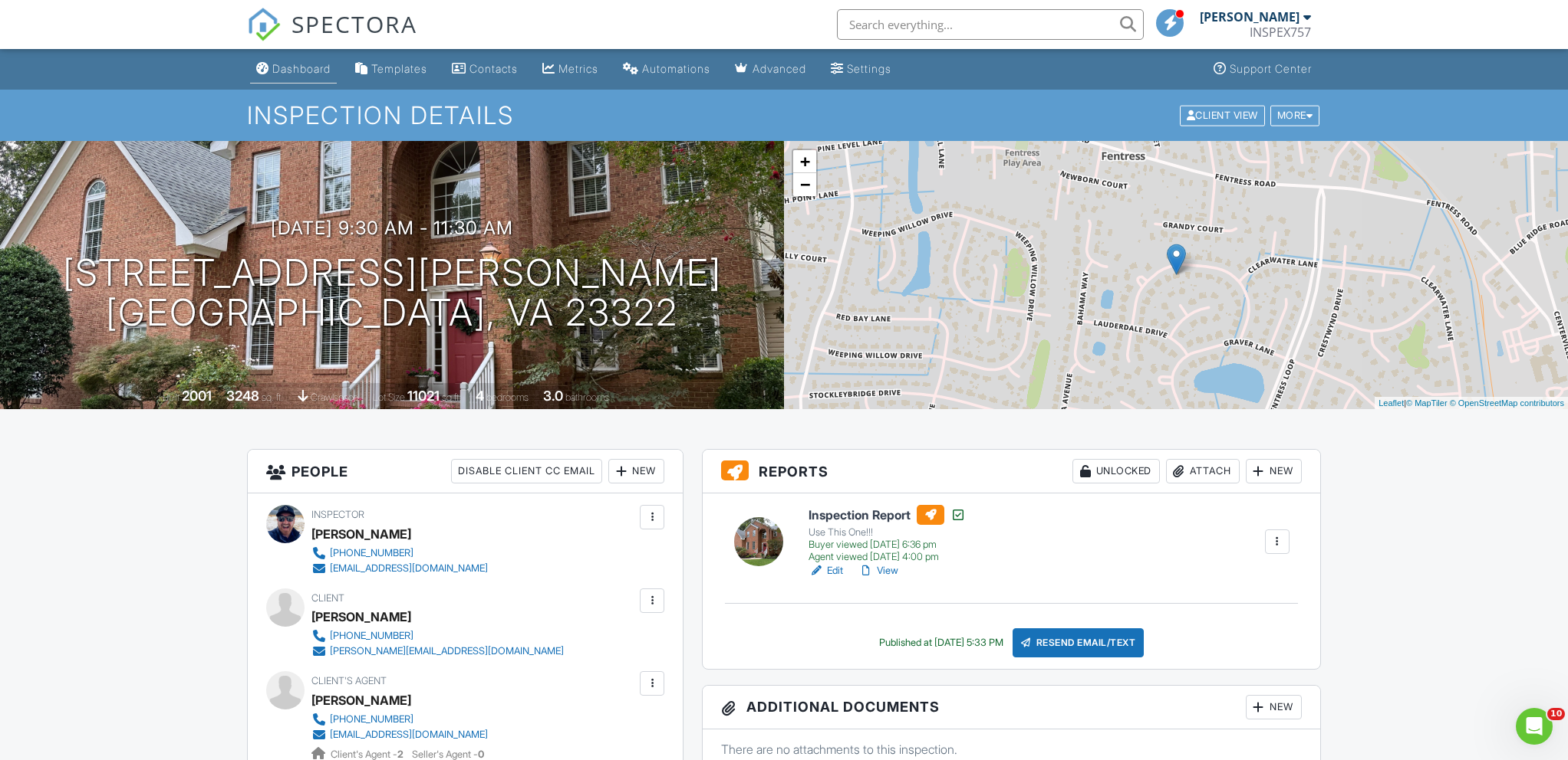
click at [289, 72] on div "Dashboard" at bounding box center [302, 69] width 58 height 13
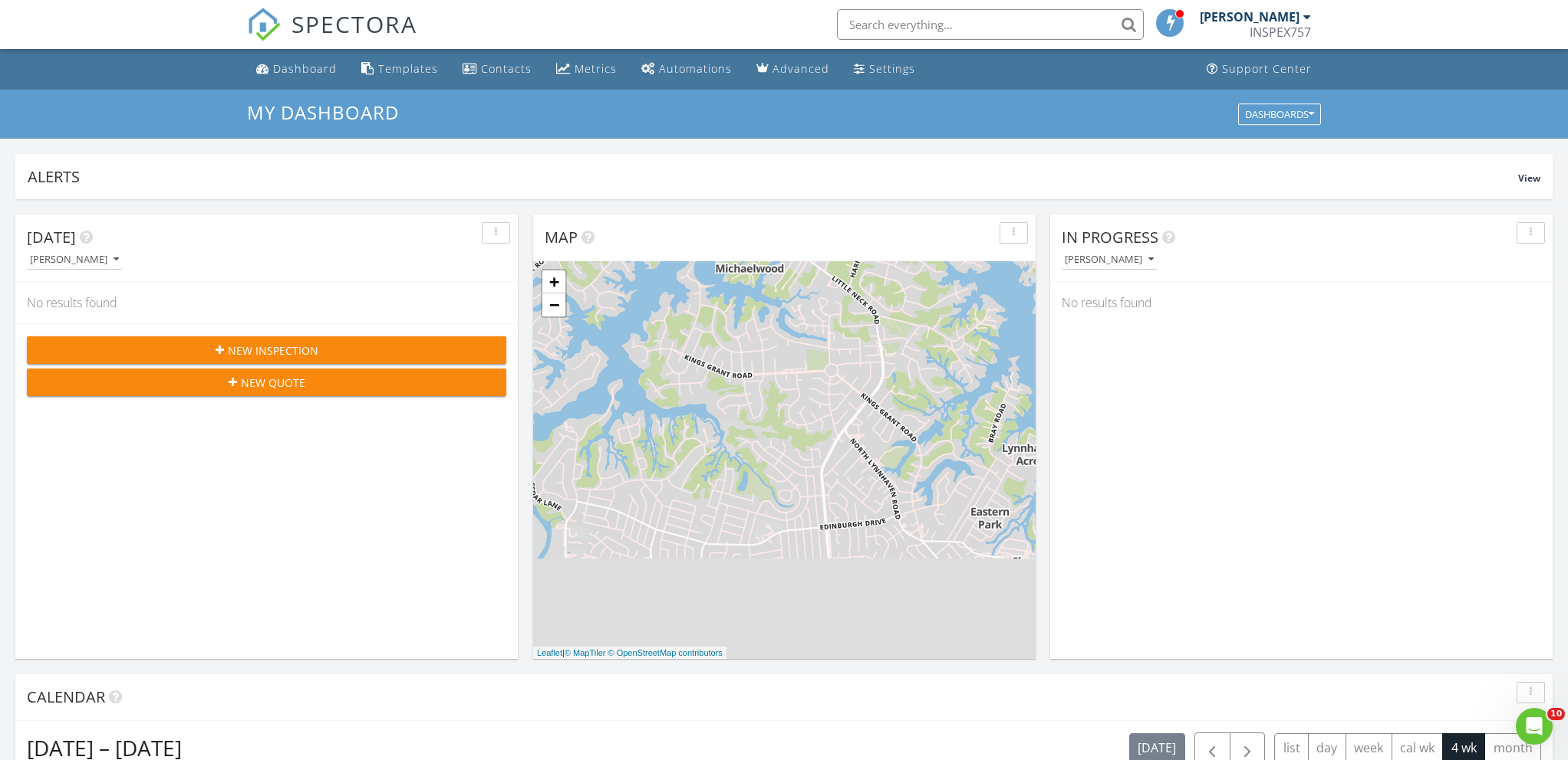
click at [895, 25] on input "text" at bounding box center [990, 25] width 307 height 31
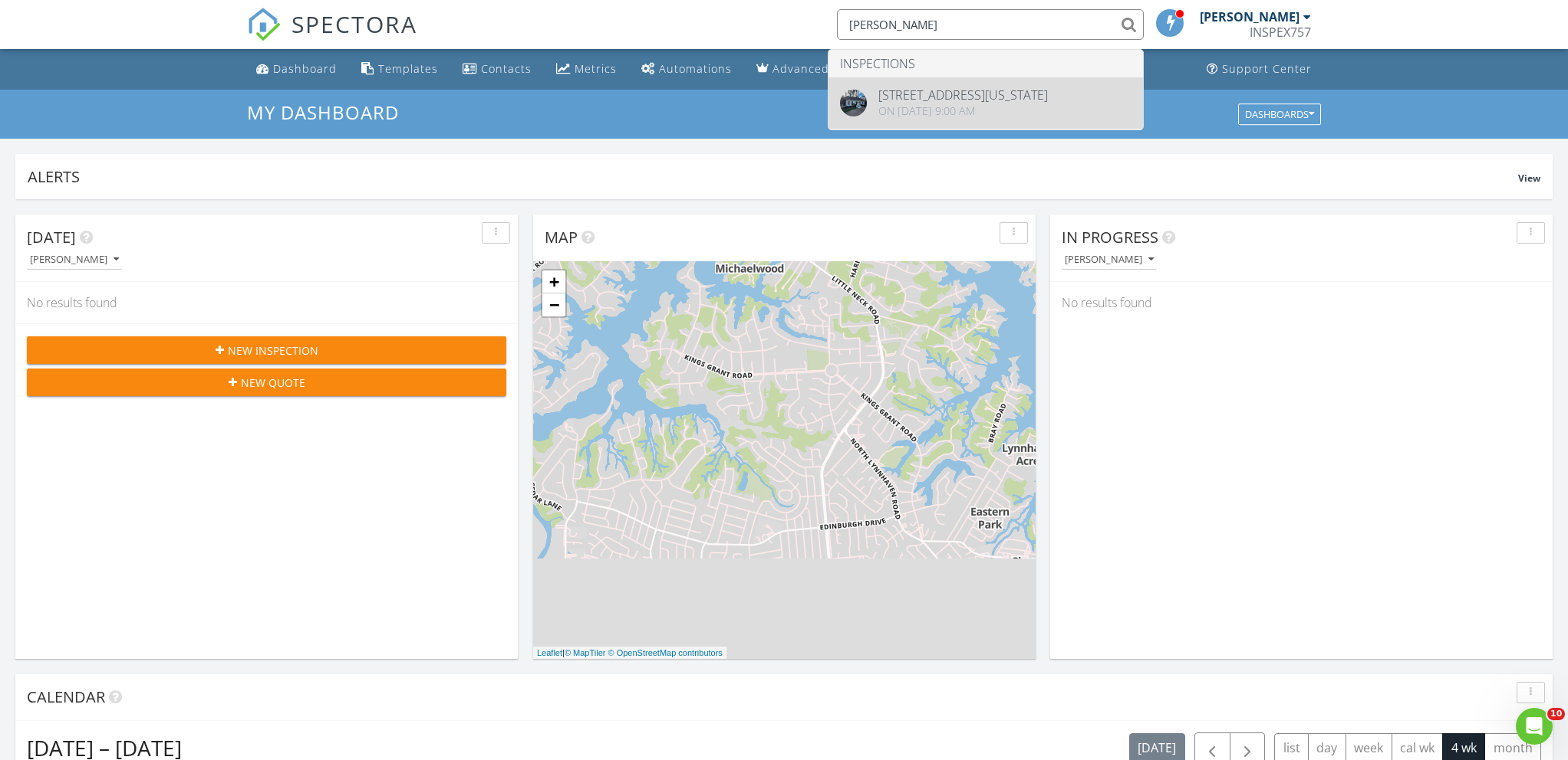
type input "[PERSON_NAME]"
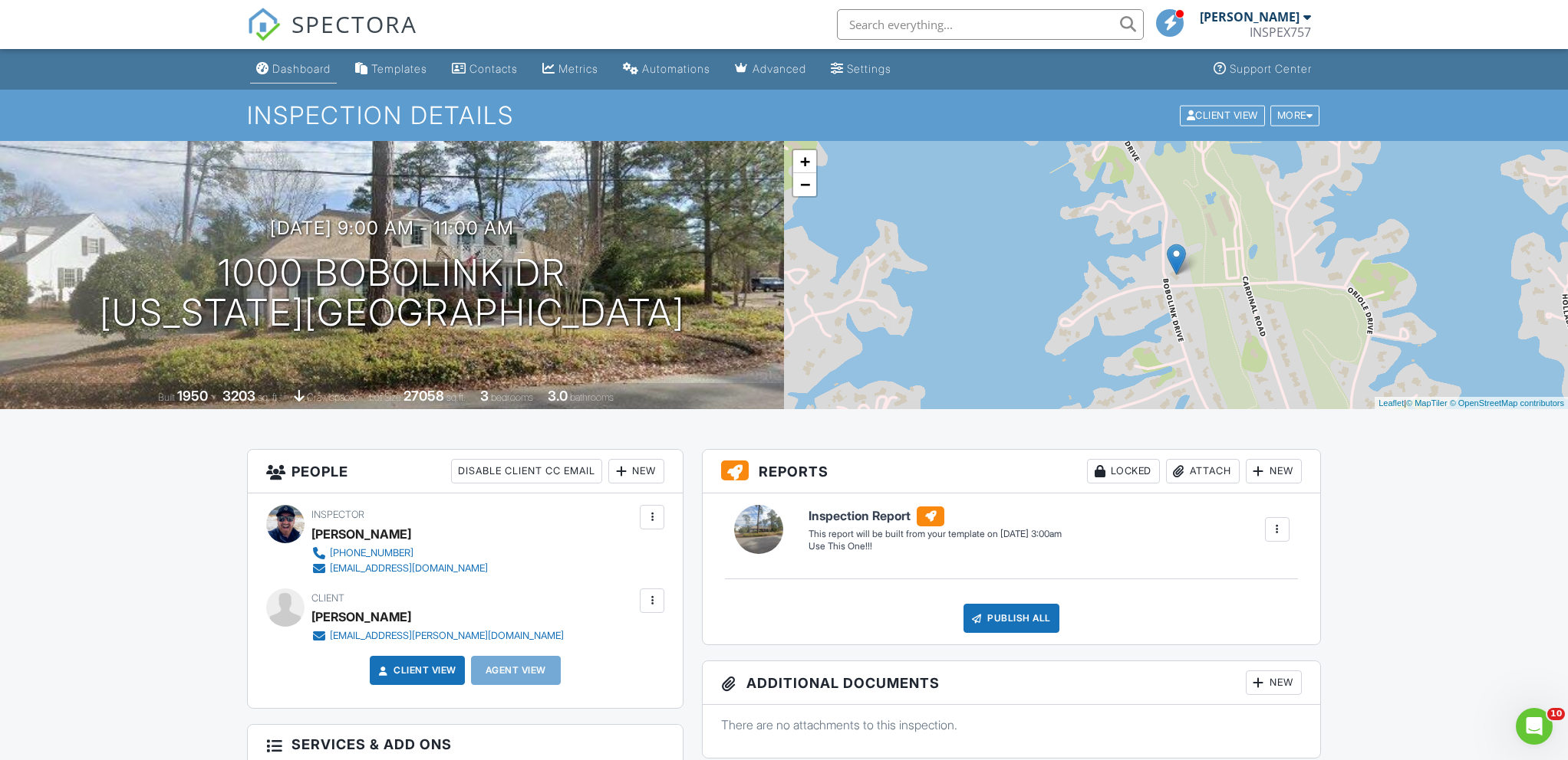
click at [294, 63] on div "Dashboard" at bounding box center [302, 69] width 58 height 13
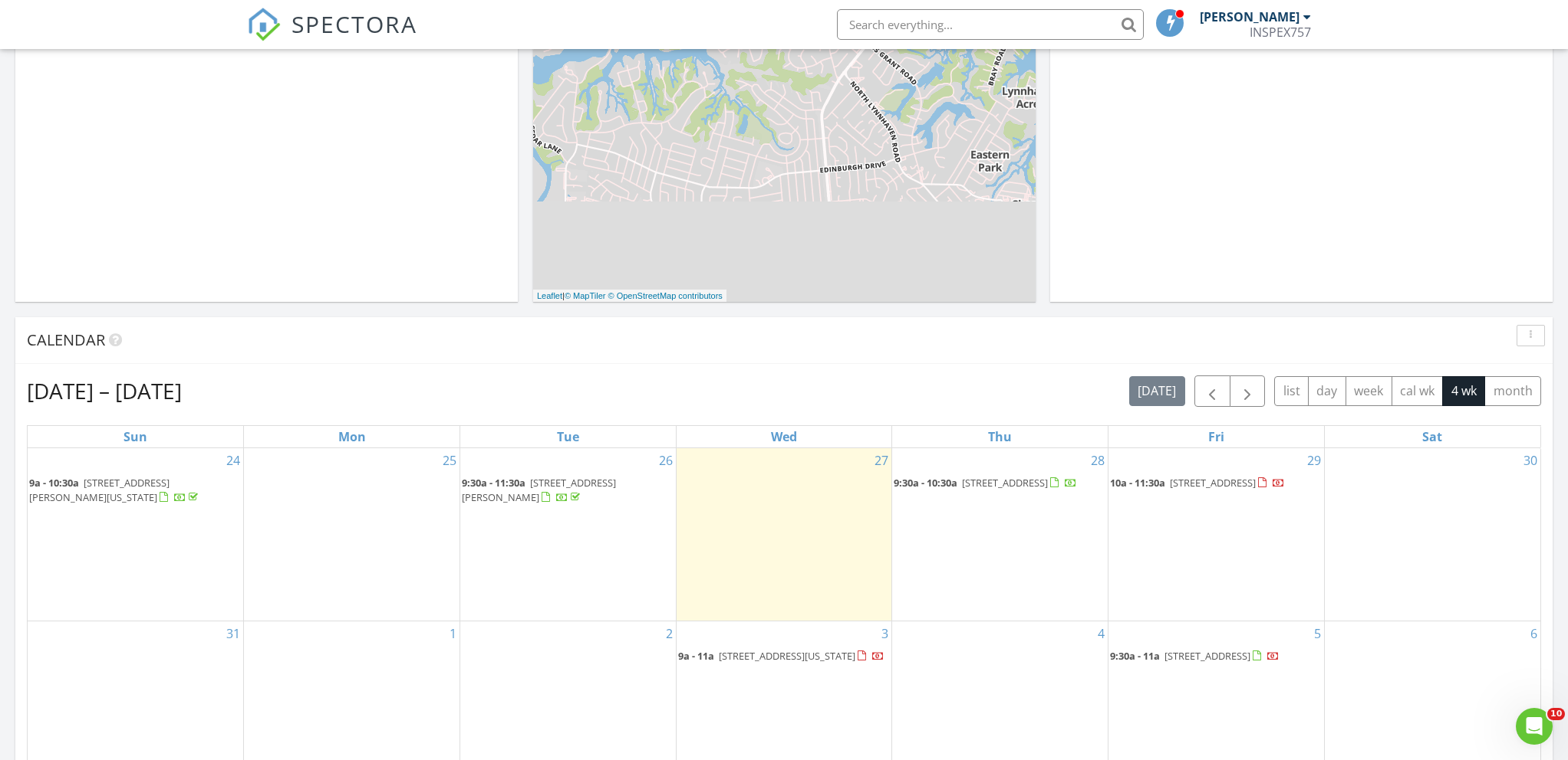
scroll to position [435, 0]
